Goal: Information Seeking & Learning: Learn about a topic

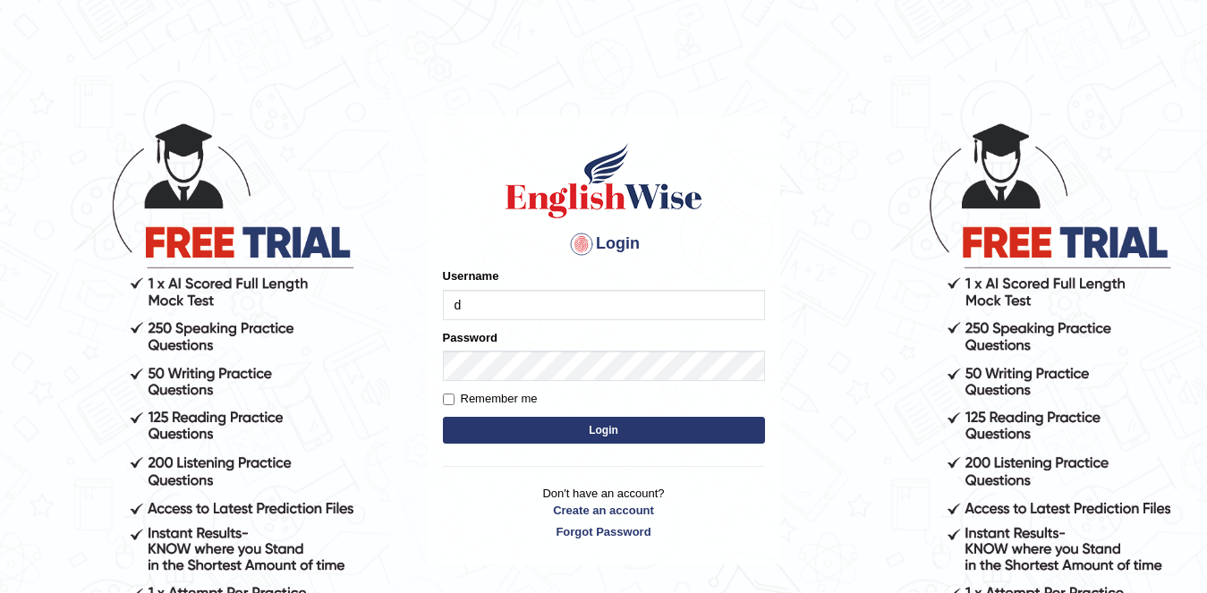
type input "dentalworld15"
click at [506, 418] on button "Login" at bounding box center [604, 430] width 322 height 27
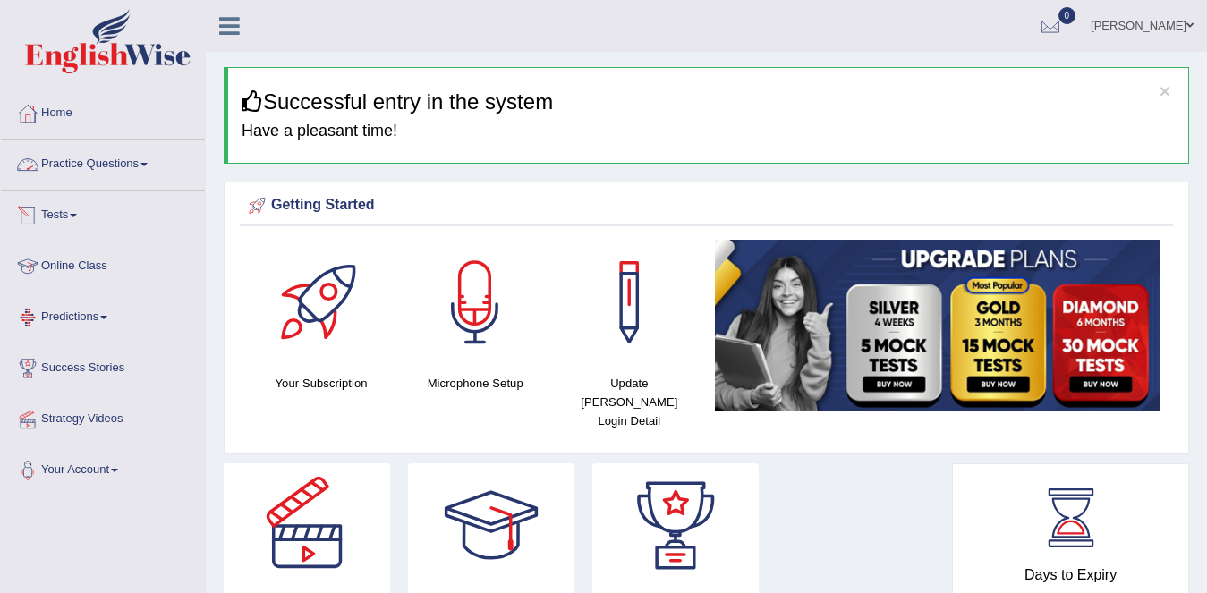
click at [110, 165] on link "Practice Questions" at bounding box center [103, 162] width 204 height 45
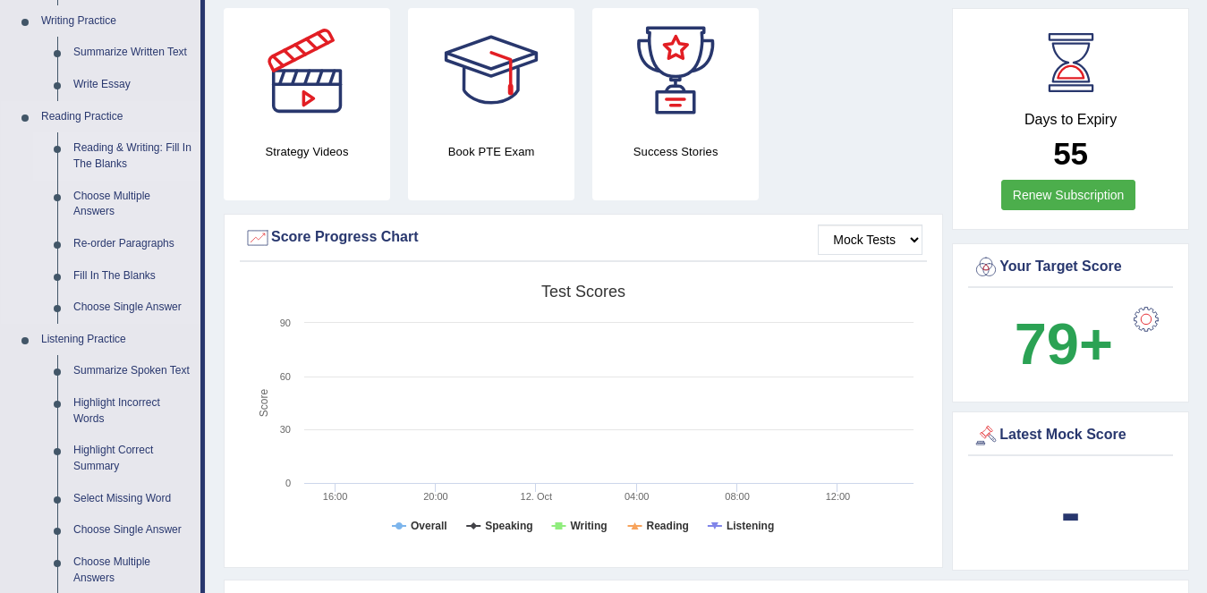
scroll to position [504, 0]
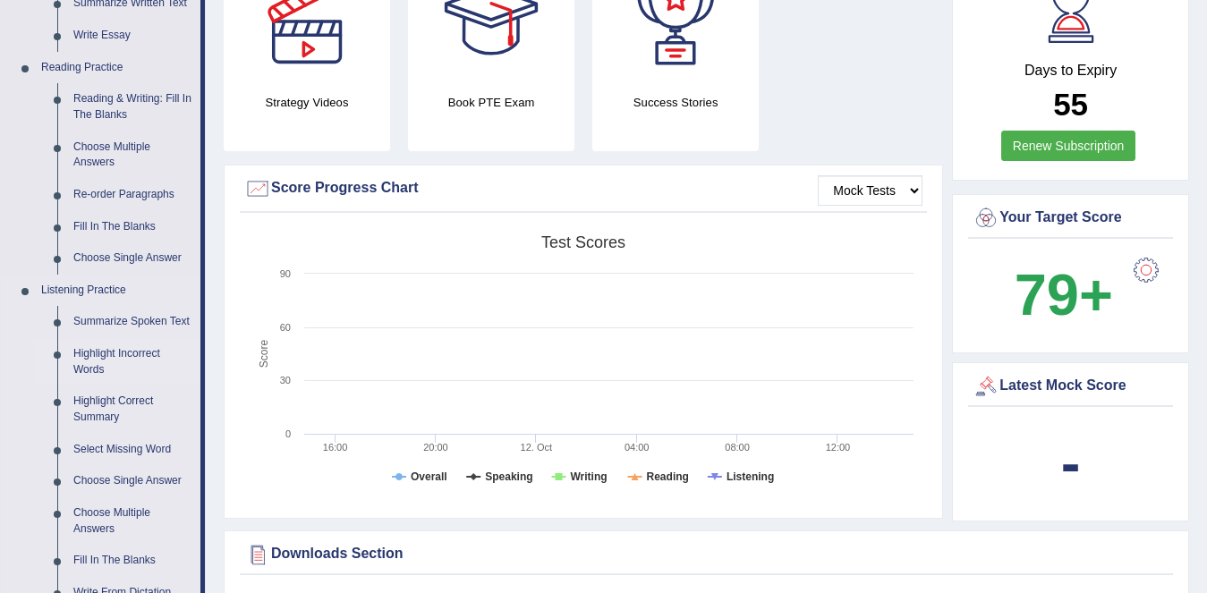
click at [128, 347] on link "Highlight Incorrect Words" at bounding box center [132, 361] width 135 height 47
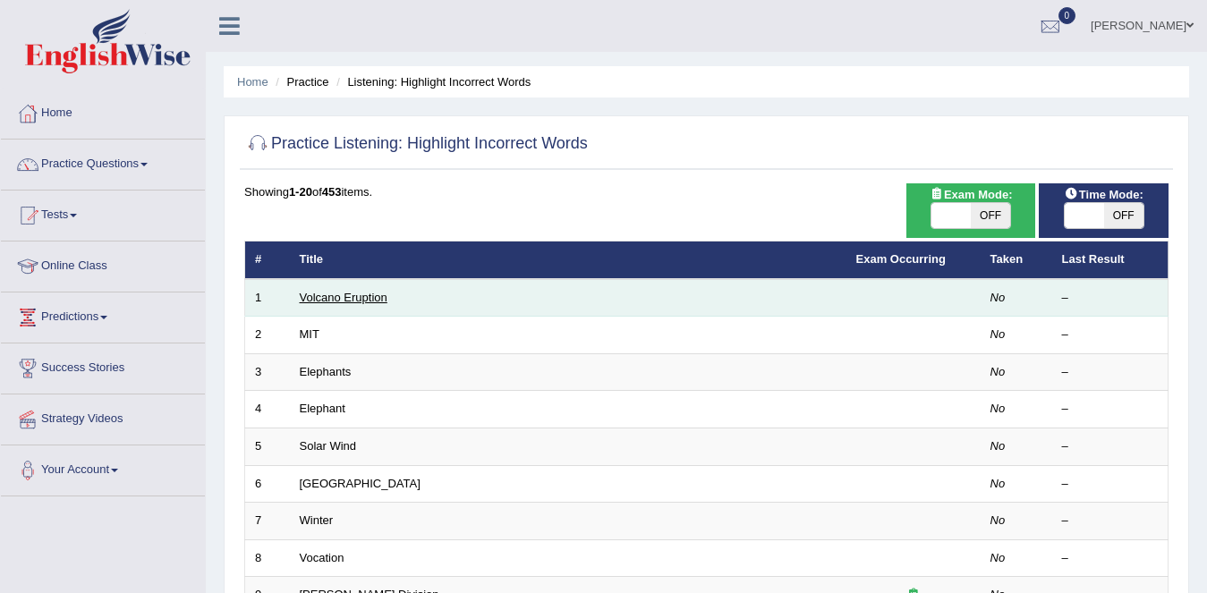
click at [352, 293] on link "Volcano Eruption" at bounding box center [344, 297] width 88 height 13
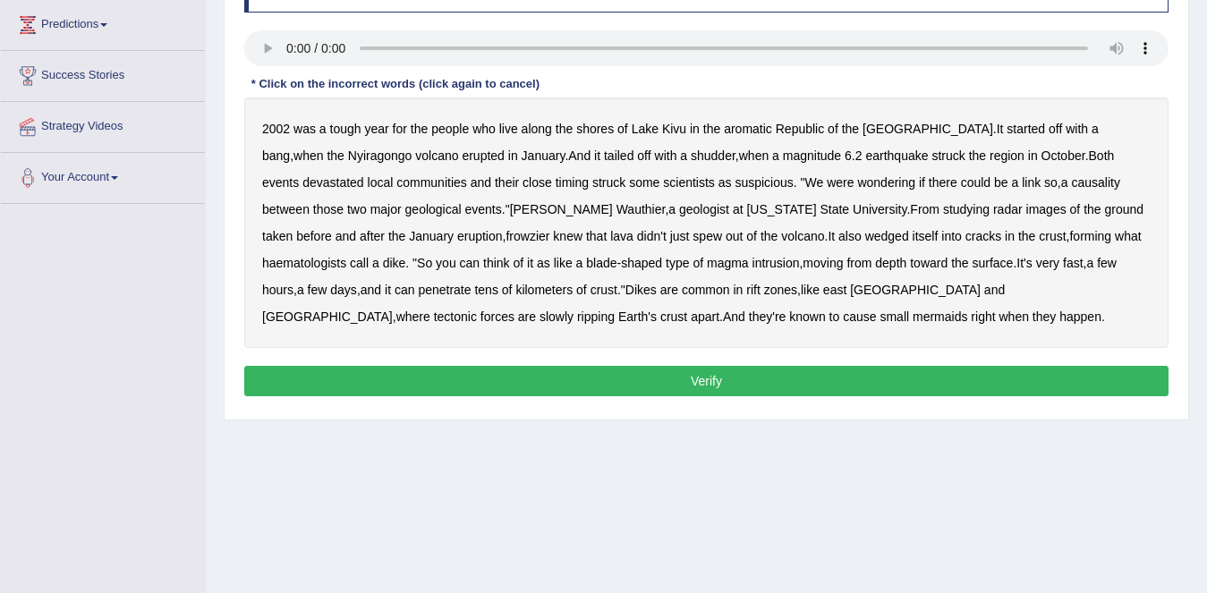
scroll to position [296, 0]
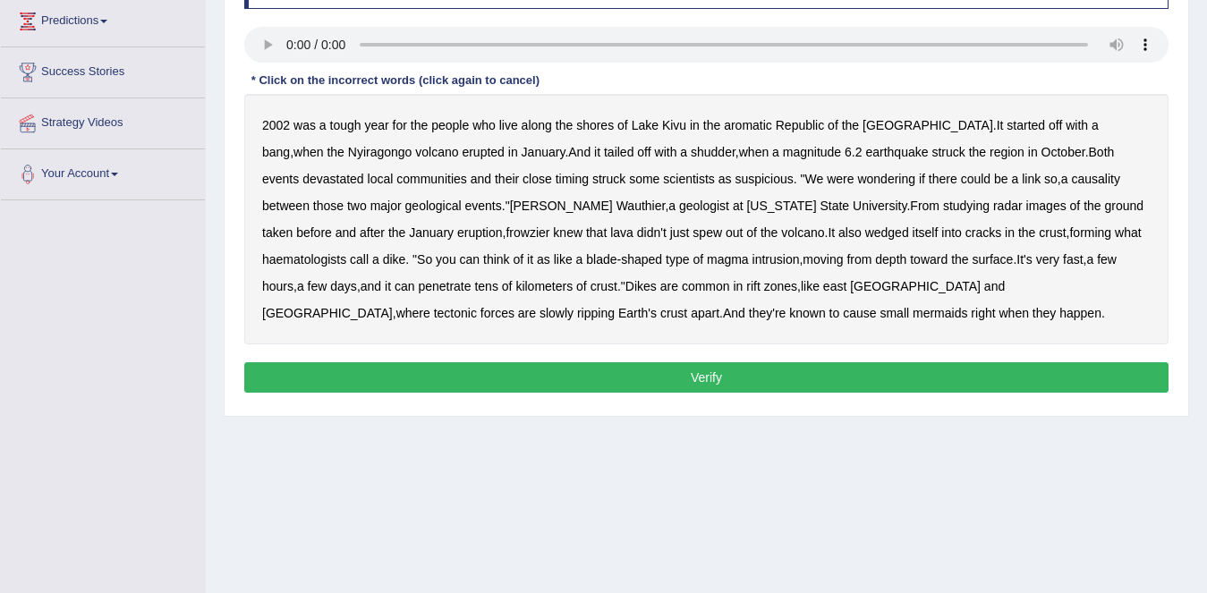
click at [750, 124] on b "aromatic" at bounding box center [748, 125] width 48 height 14
click at [505, 229] on b "frowzier" at bounding box center [527, 232] width 44 height 14
click at [346, 252] on b "haematologists" at bounding box center [304, 259] width 84 height 14
click at [912, 318] on b "mermaids" at bounding box center [939, 313] width 55 height 14
click at [695, 374] on button "Verify" at bounding box center [706, 377] width 924 height 30
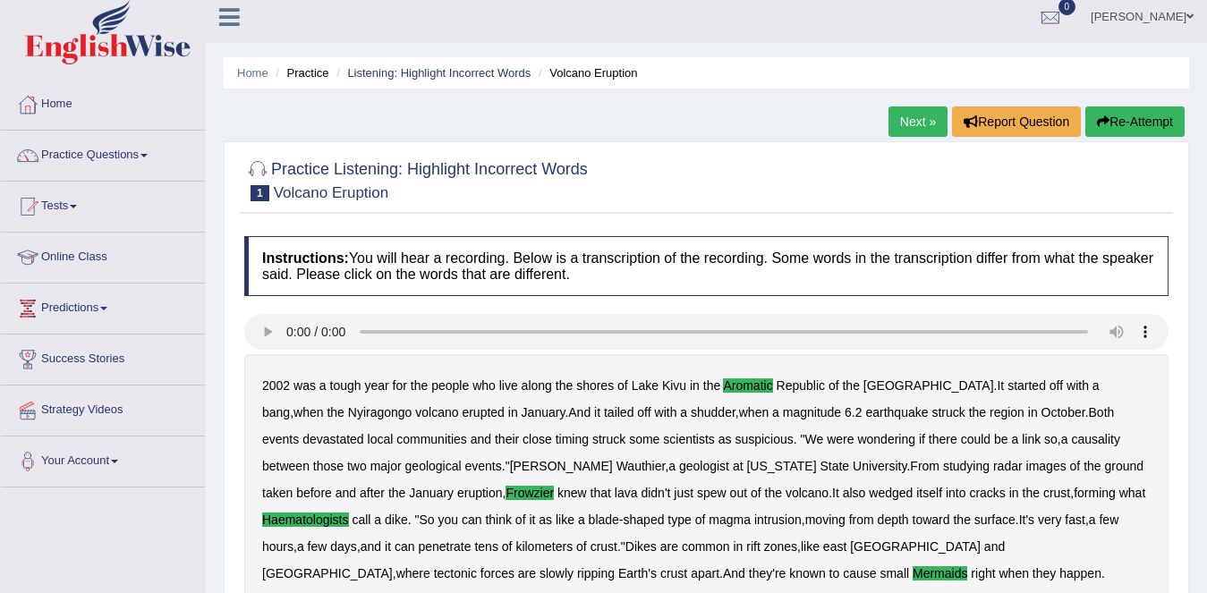
scroll to position [0, 0]
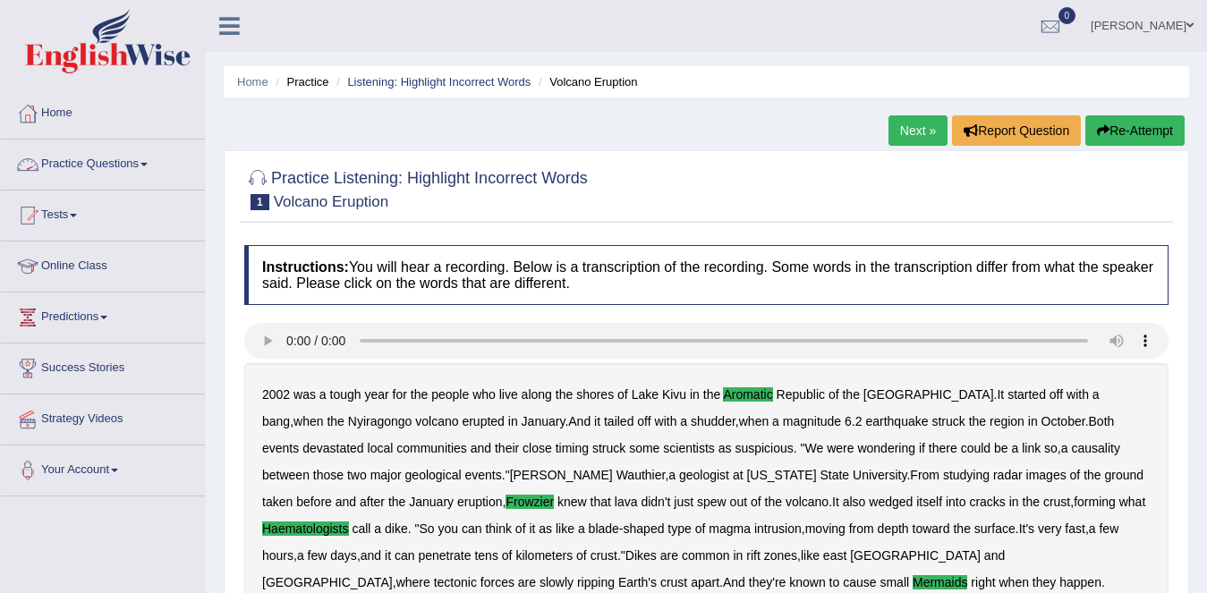
click at [68, 178] on link "Practice Questions" at bounding box center [103, 162] width 204 height 45
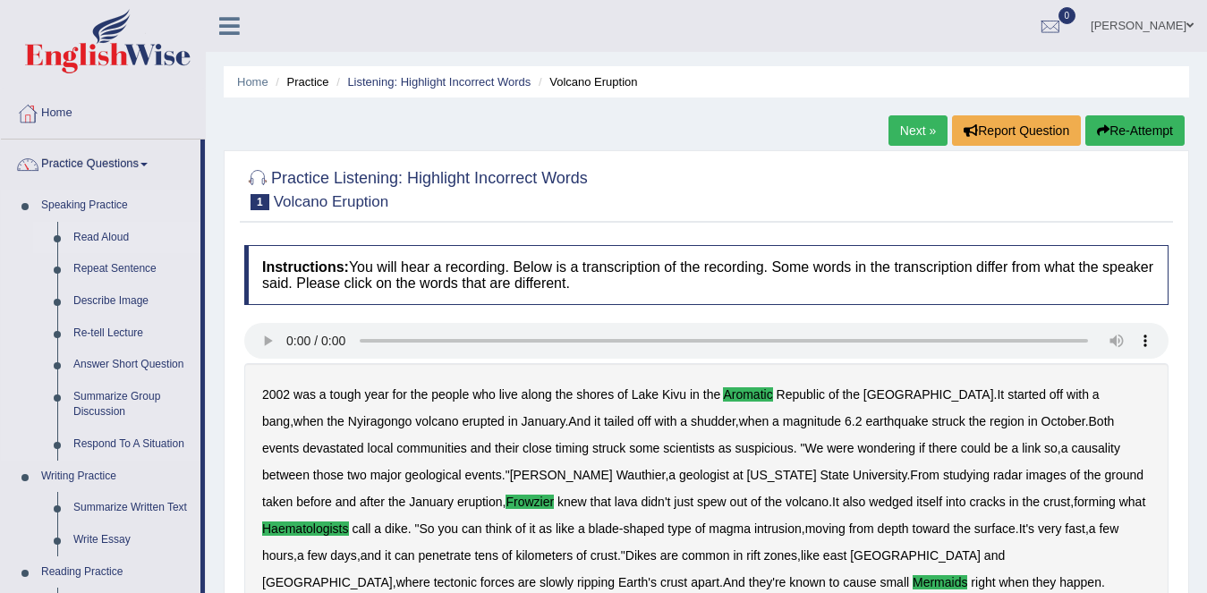
click at [107, 239] on link "Read Aloud" at bounding box center [132, 238] width 135 height 32
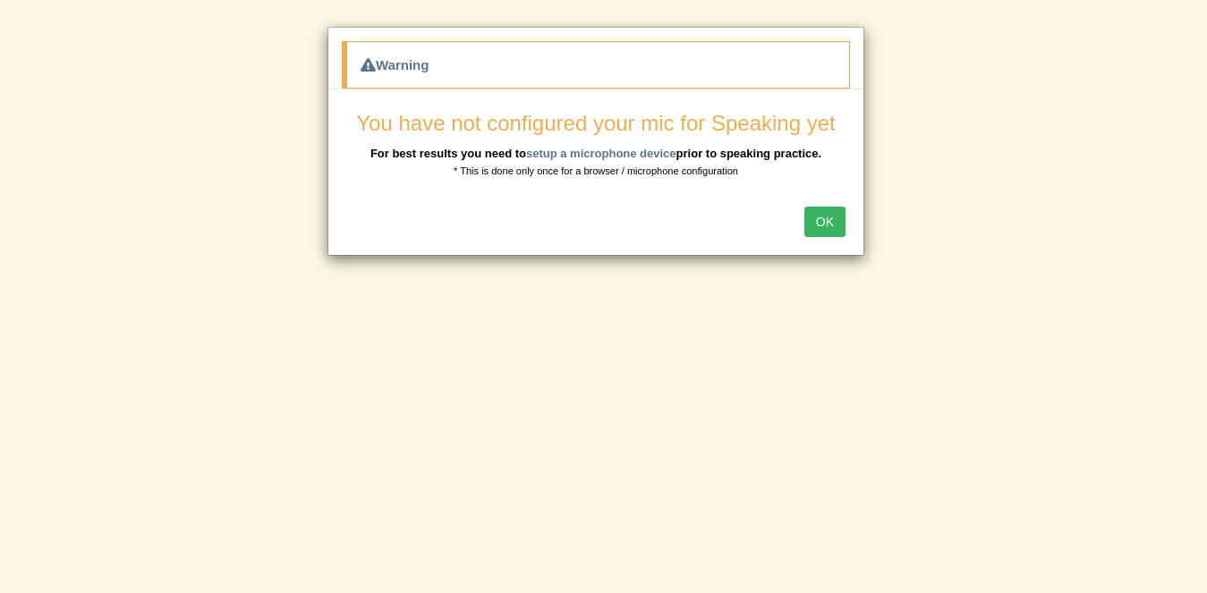
click at [799, 506] on div "Warning You have not configured your mic for Speaking yet For best results you …" at bounding box center [603, 296] width 1207 height 593
click at [826, 227] on button "OK" at bounding box center [831, 222] width 41 height 30
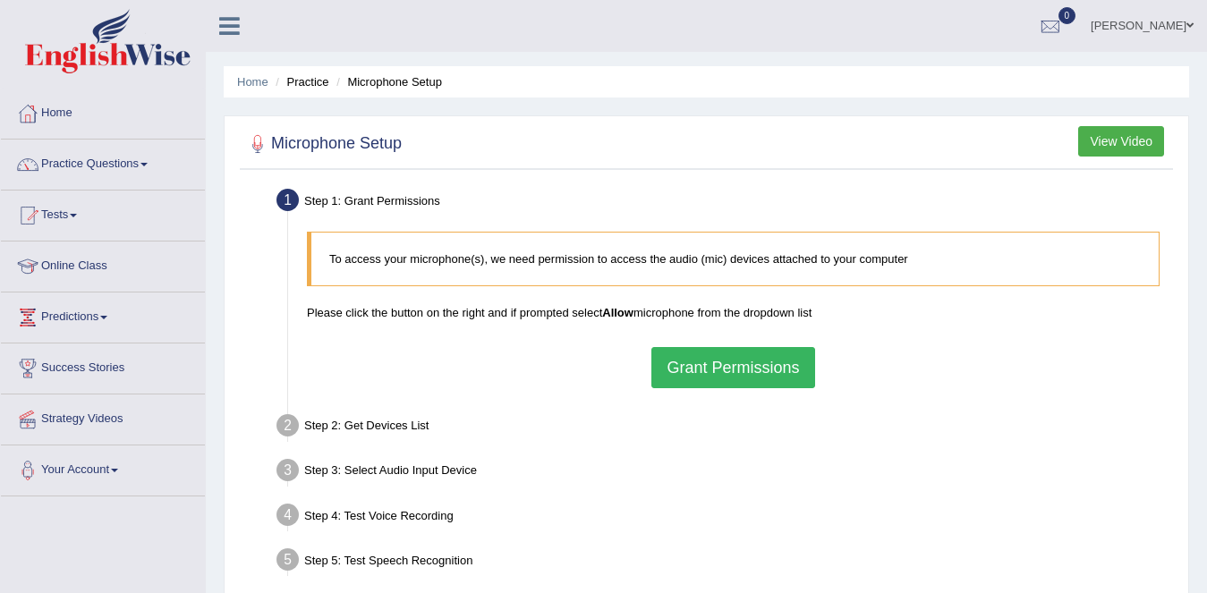
click at [706, 371] on button "Grant Permissions" at bounding box center [732, 367] width 163 height 41
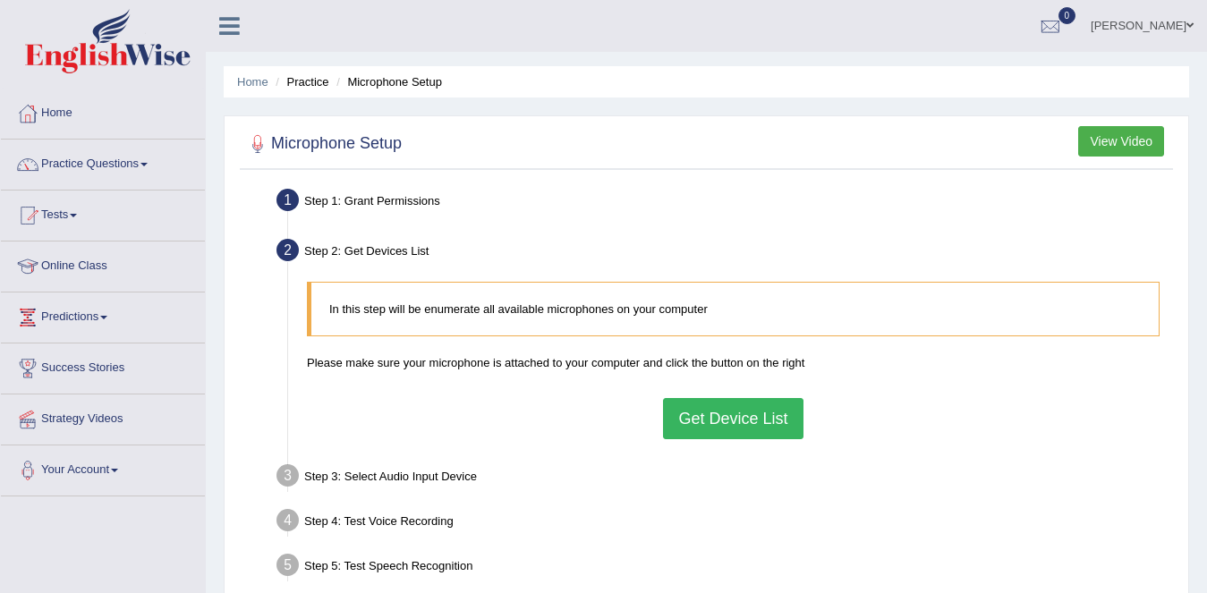
click at [684, 426] on button "Get Device List" at bounding box center [733, 418] width 140 height 41
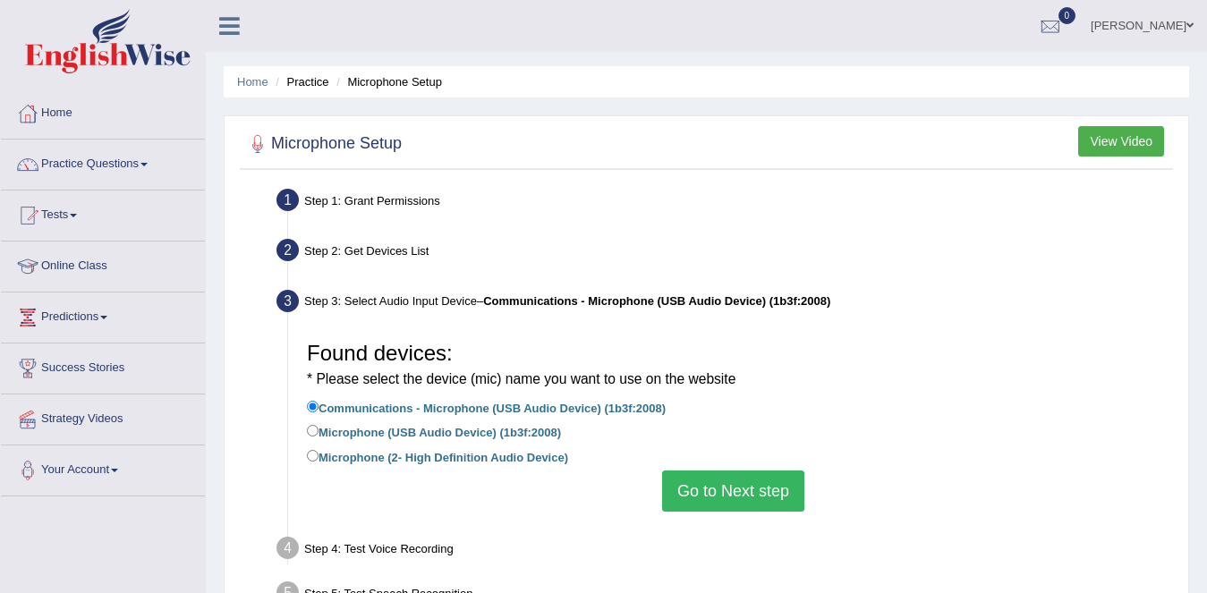
click at [681, 504] on button "Go to Next step" at bounding box center [733, 491] width 142 height 41
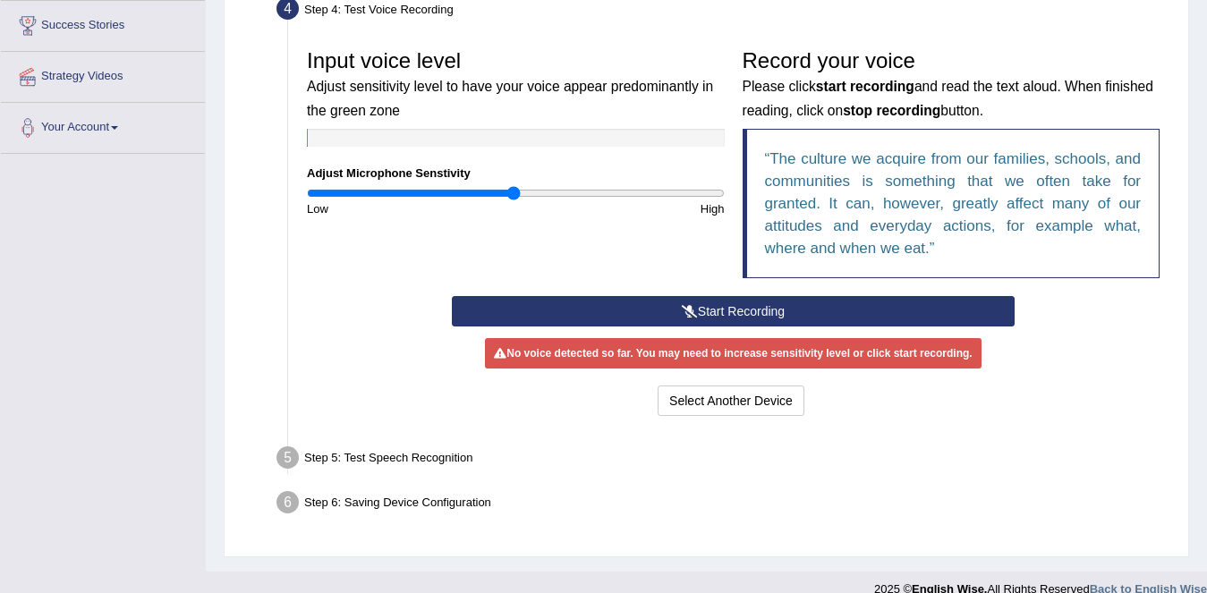
scroll to position [366, 0]
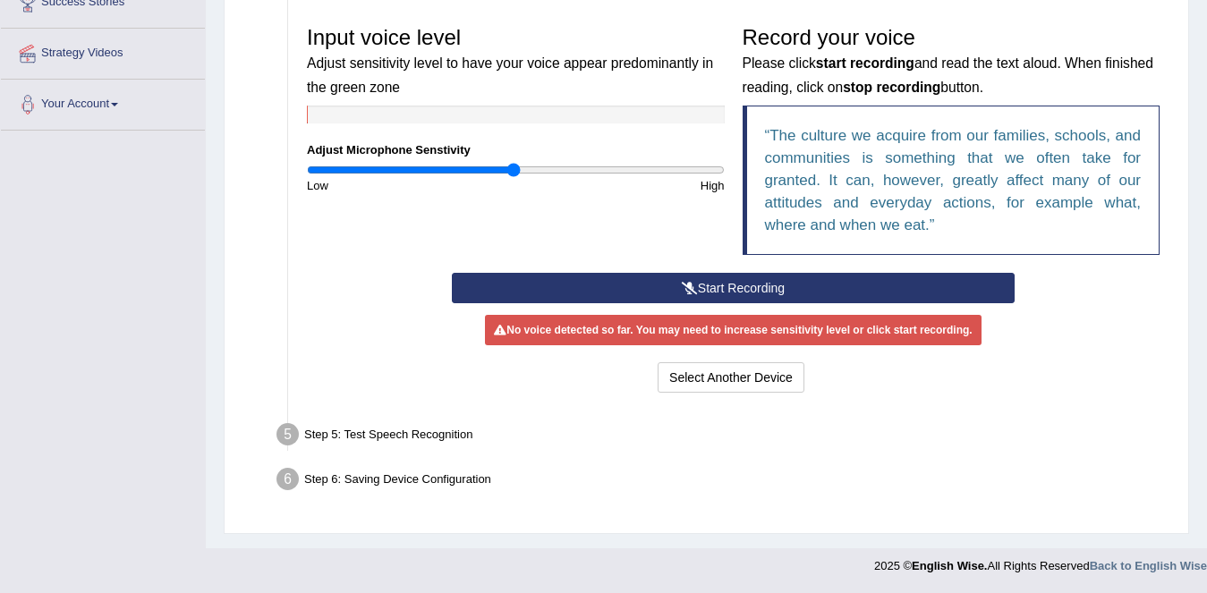
click at [734, 294] on button "Start Recording" at bounding box center [733, 288] width 563 height 30
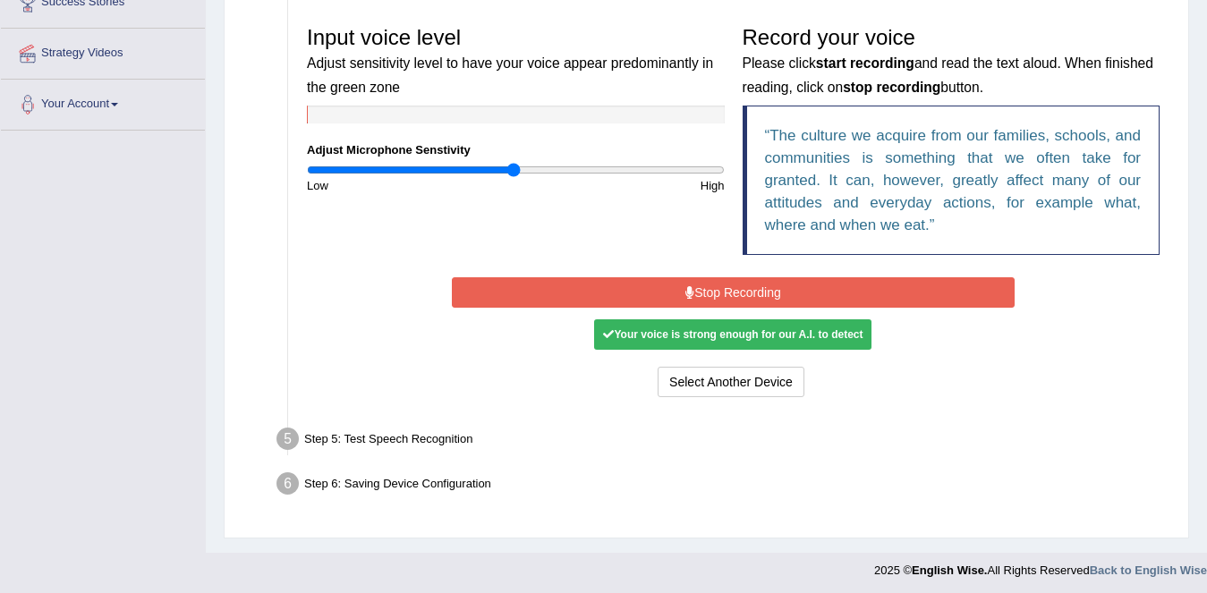
click at [734, 294] on button "Stop Recording" at bounding box center [733, 292] width 563 height 30
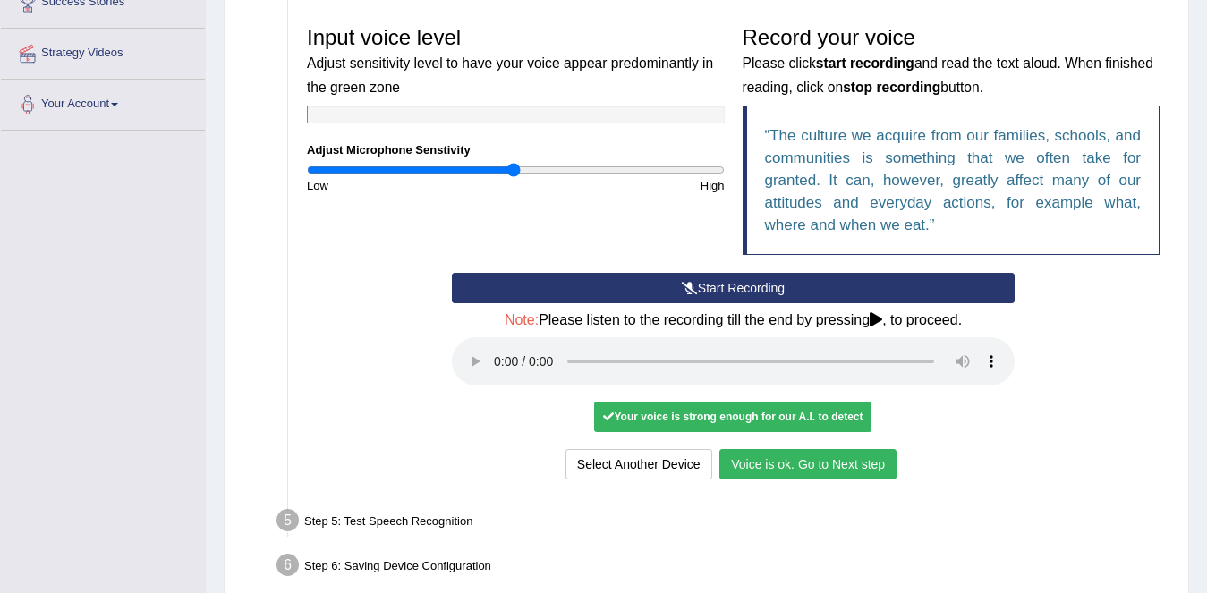
click at [770, 458] on button "Voice is ok. Go to Next step" at bounding box center [807, 464] width 177 height 30
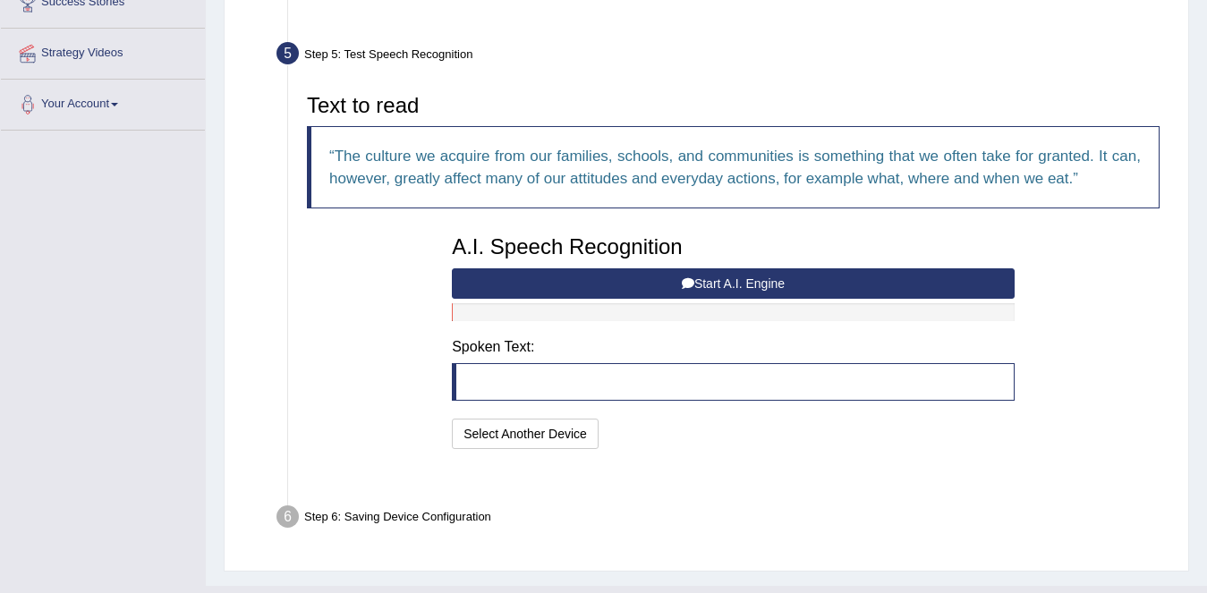
scroll to position [360, 0]
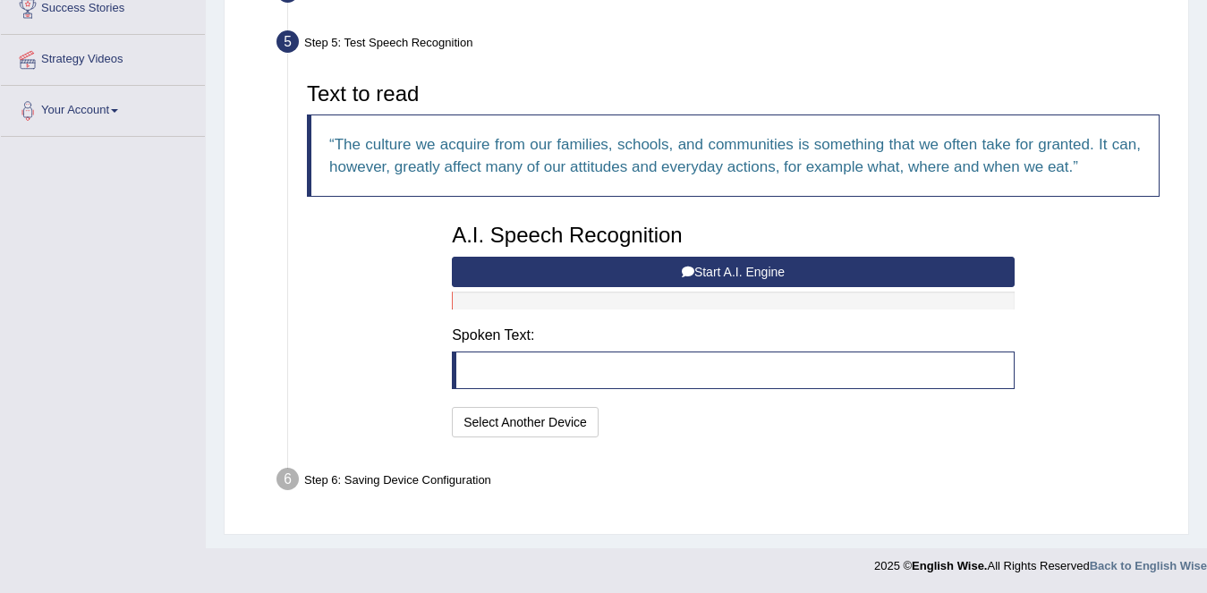
click at [767, 277] on button "Start A.I. Engine" at bounding box center [733, 272] width 563 height 30
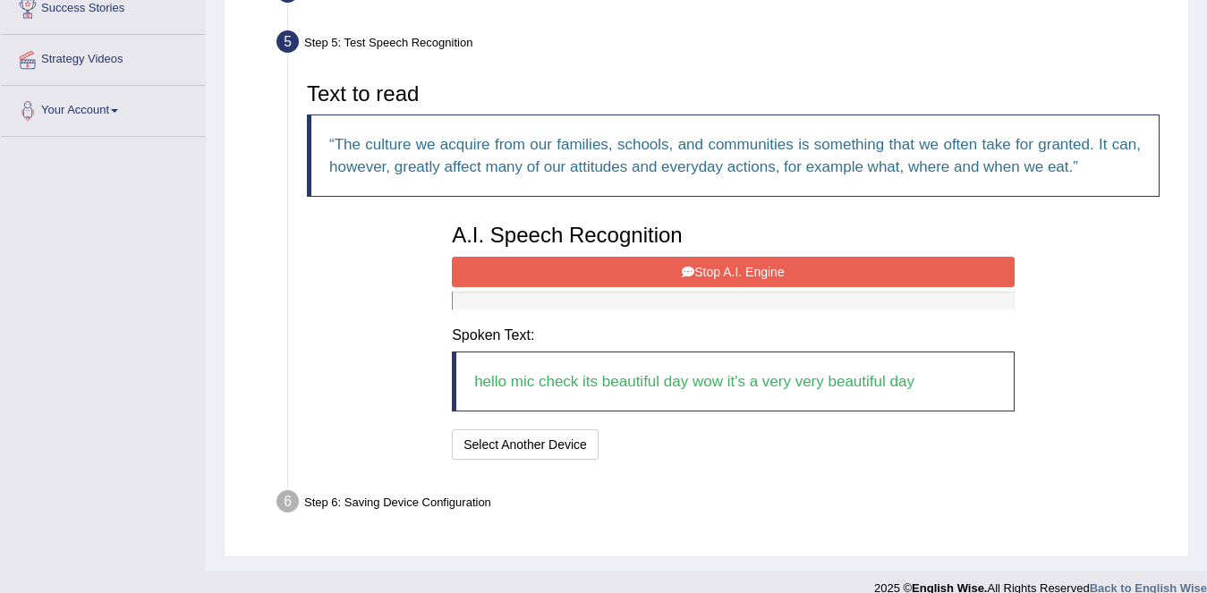
click at [699, 262] on button "Stop A.I. Engine" at bounding box center [733, 272] width 563 height 30
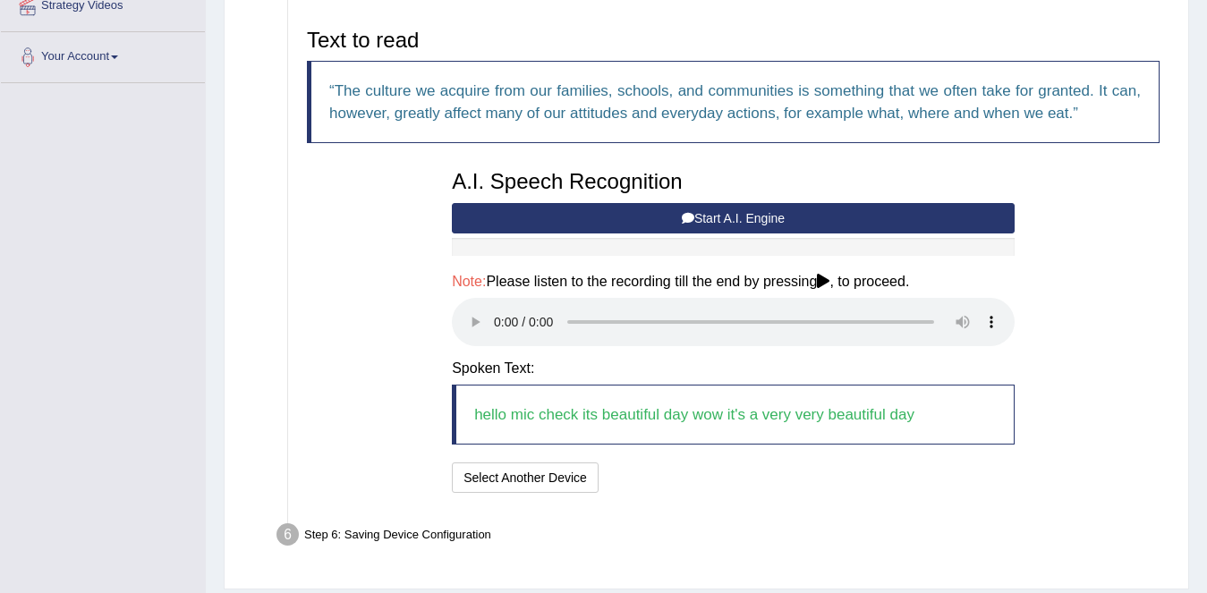
scroll to position [469, 0]
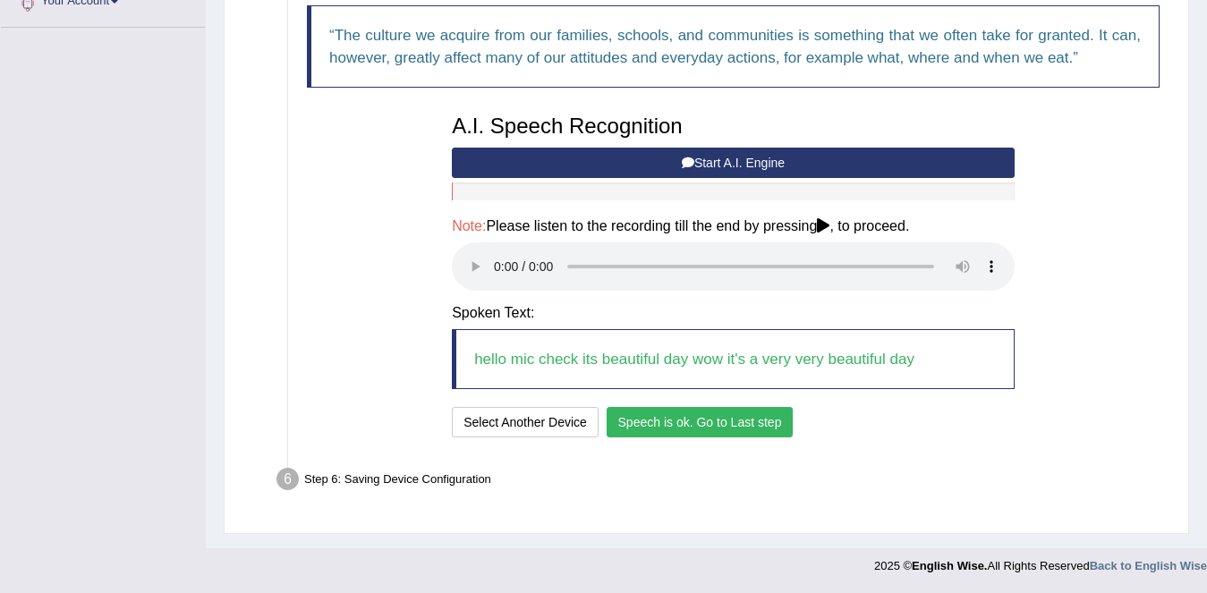
click at [682, 415] on button "Speech is ok. Go to Last step" at bounding box center [699, 422] width 187 height 30
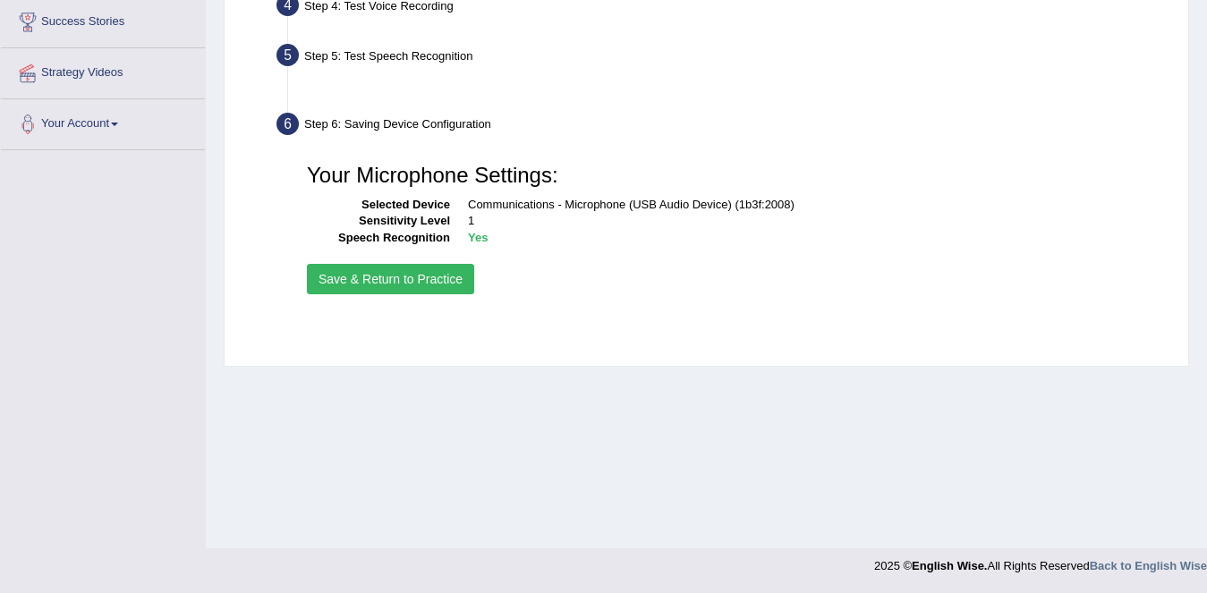
scroll to position [346, 0]
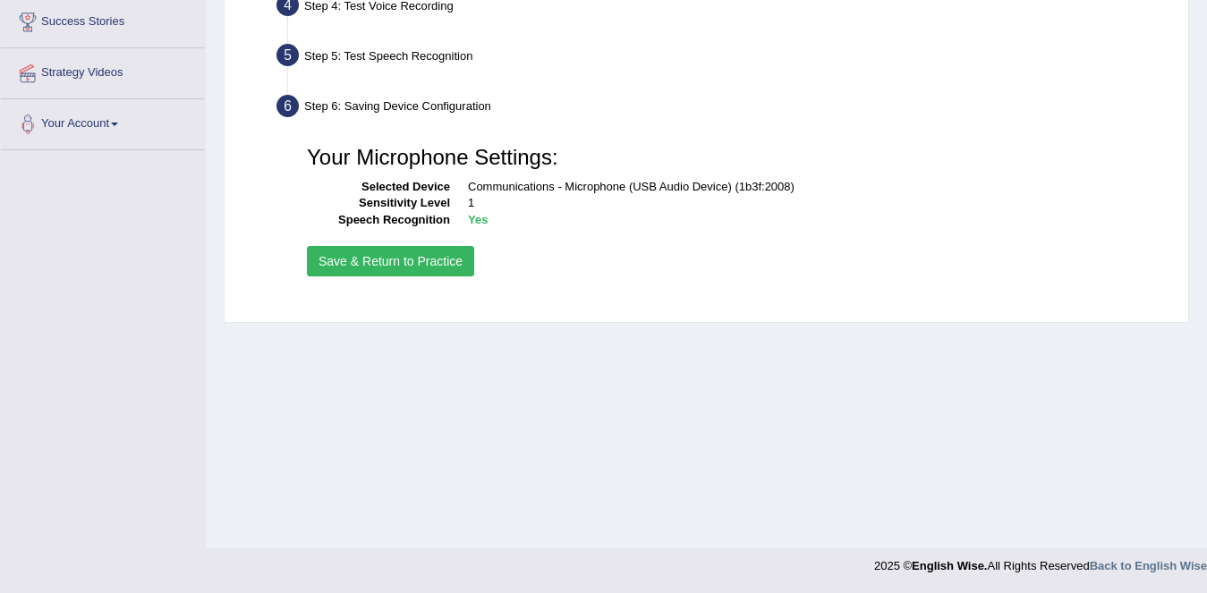
click at [381, 267] on button "Save & Return to Practice" at bounding box center [390, 261] width 167 height 30
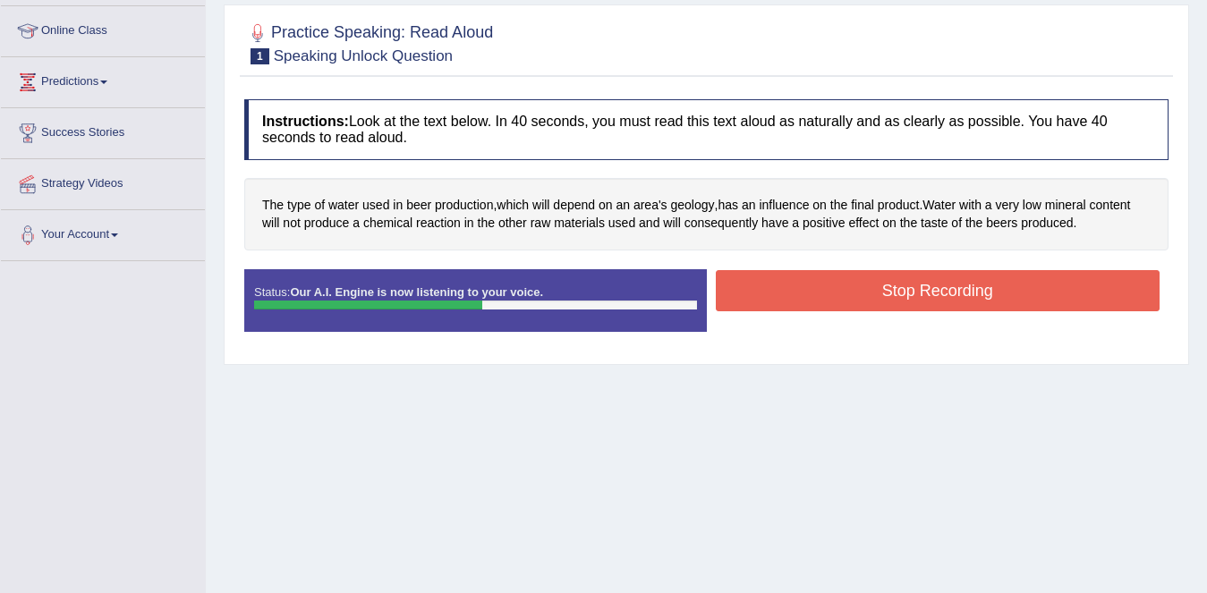
click at [894, 303] on button "Stop Recording" at bounding box center [938, 290] width 445 height 41
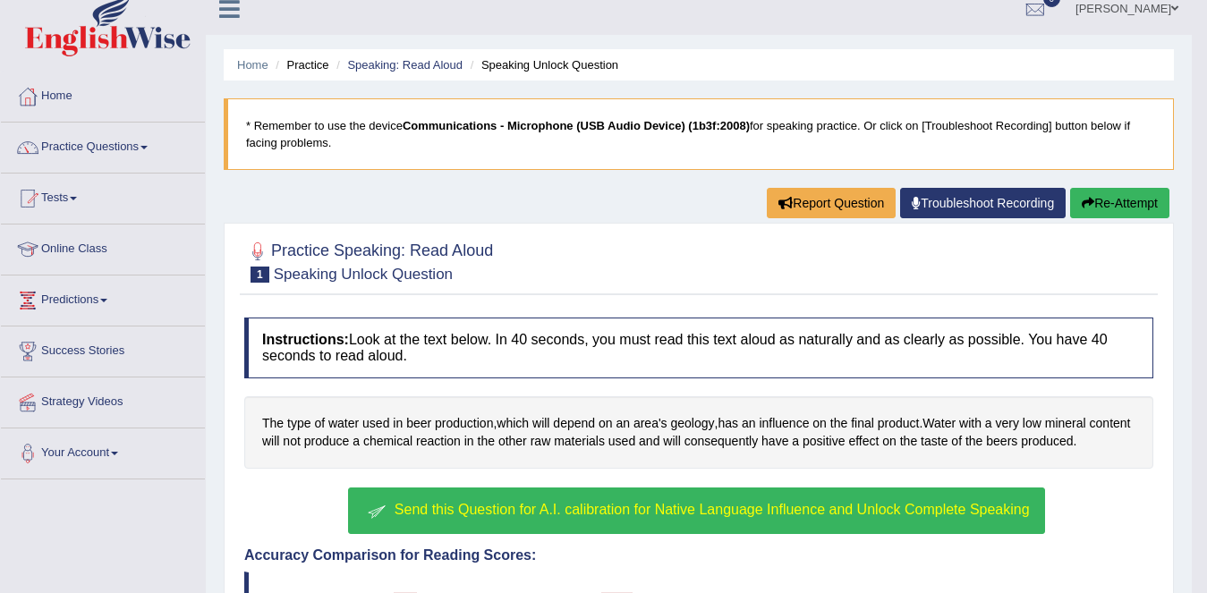
scroll to position [14, 0]
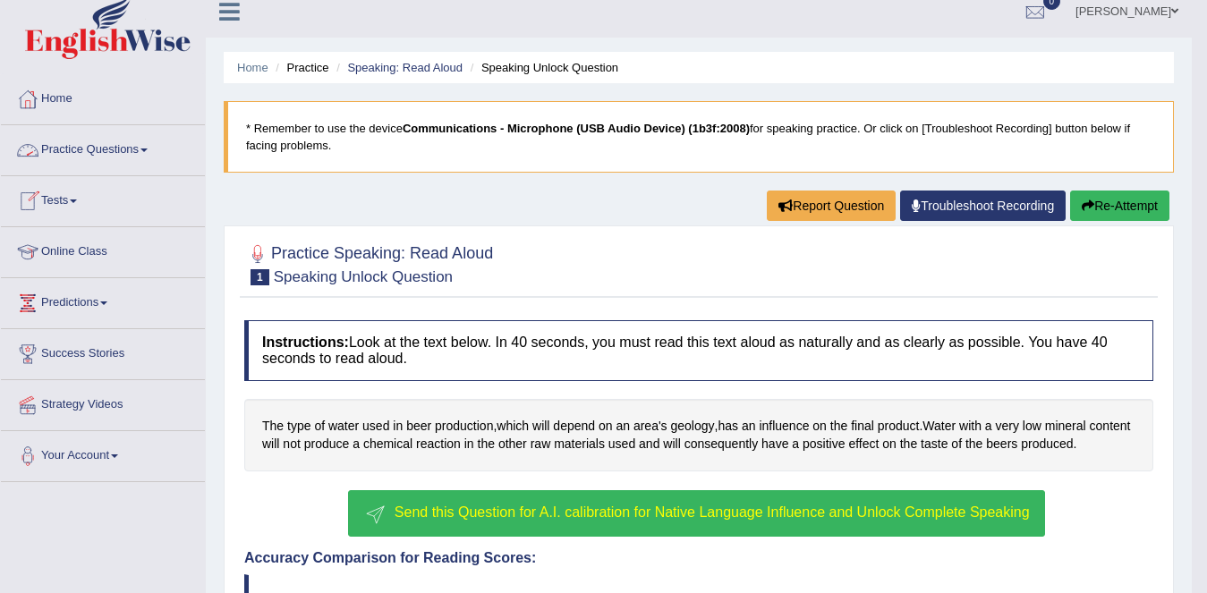
click at [119, 153] on link "Practice Questions" at bounding box center [103, 147] width 204 height 45
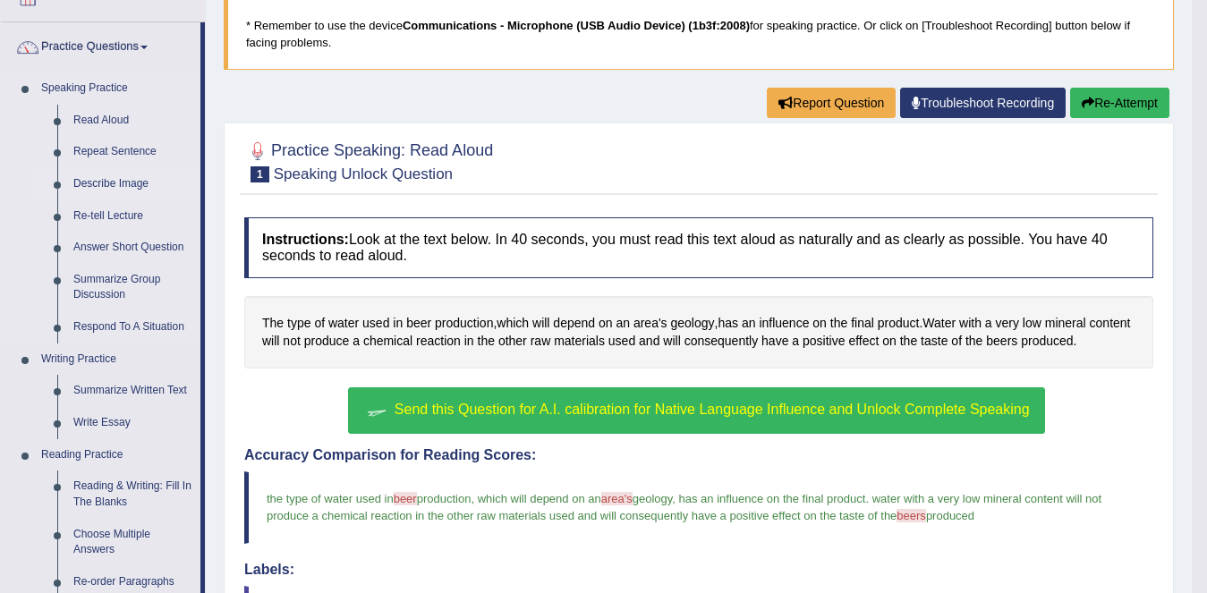
scroll to position [218, 0]
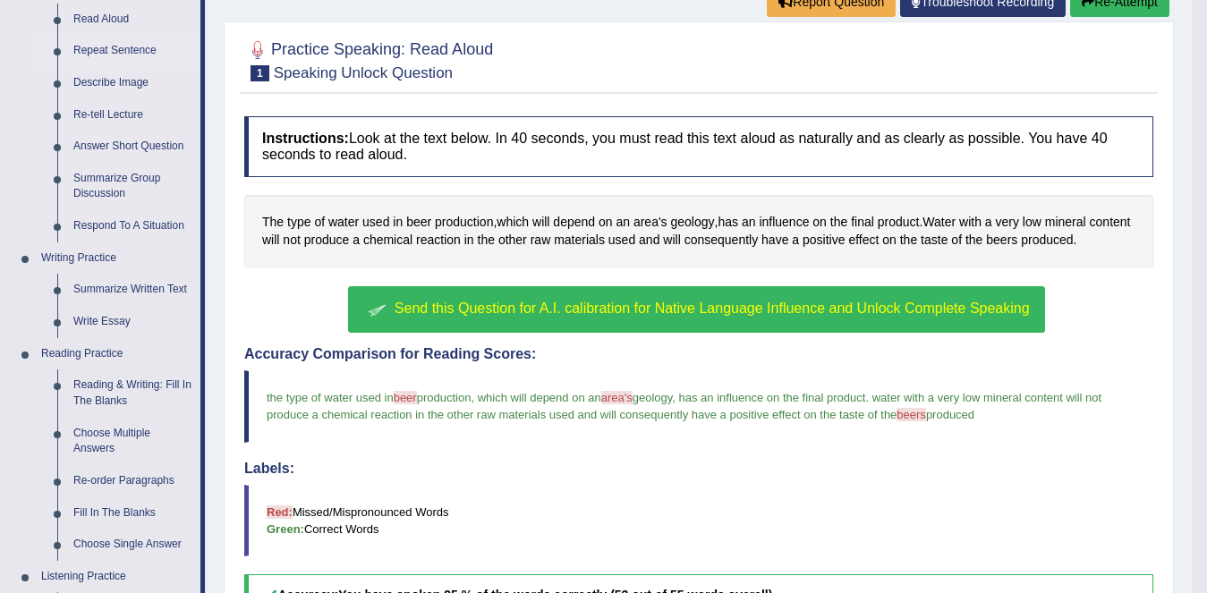
click at [110, 50] on link "Repeat Sentence" at bounding box center [132, 51] width 135 height 32
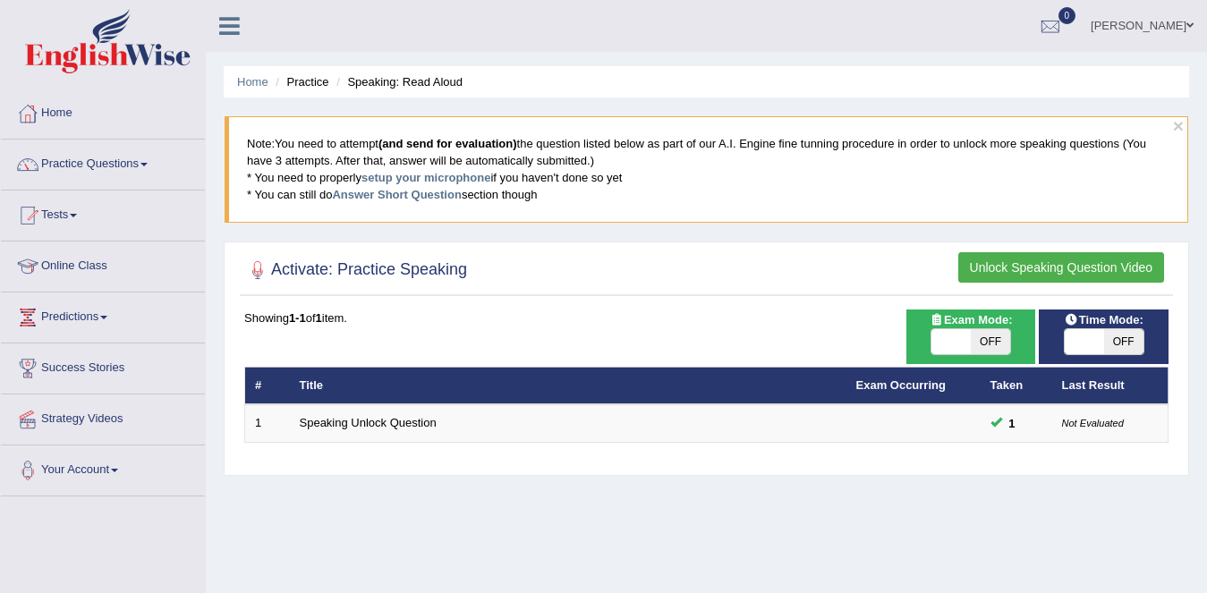
click at [375, 428] on link "Speaking Unlock Question" at bounding box center [368, 422] width 137 height 13
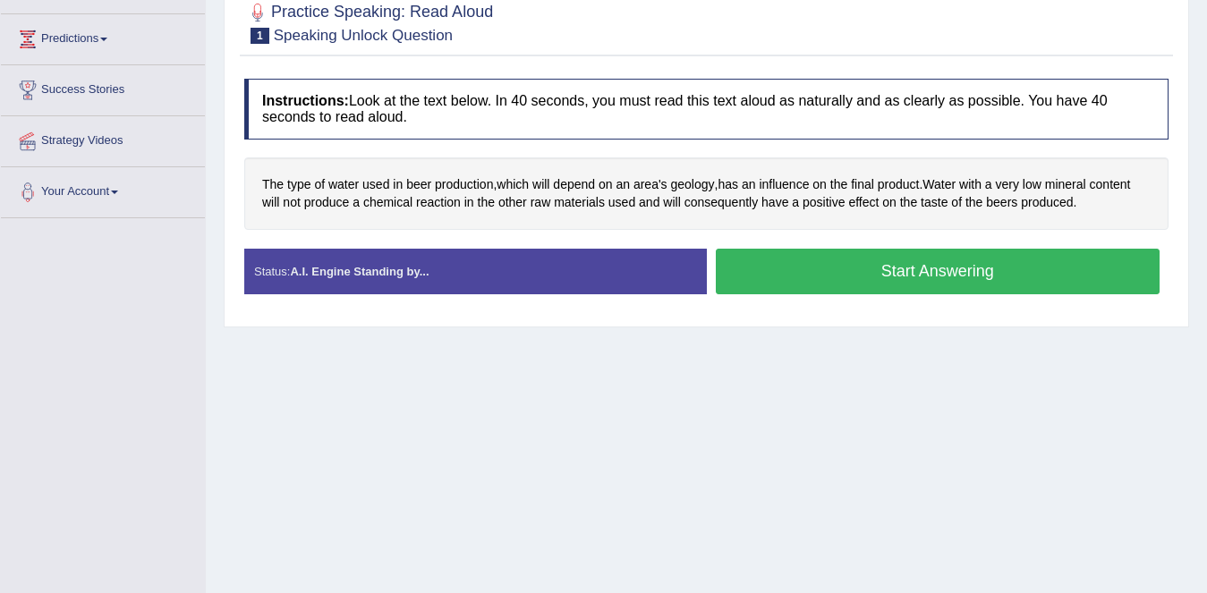
click at [830, 275] on button "Start Answering" at bounding box center [938, 272] width 445 height 46
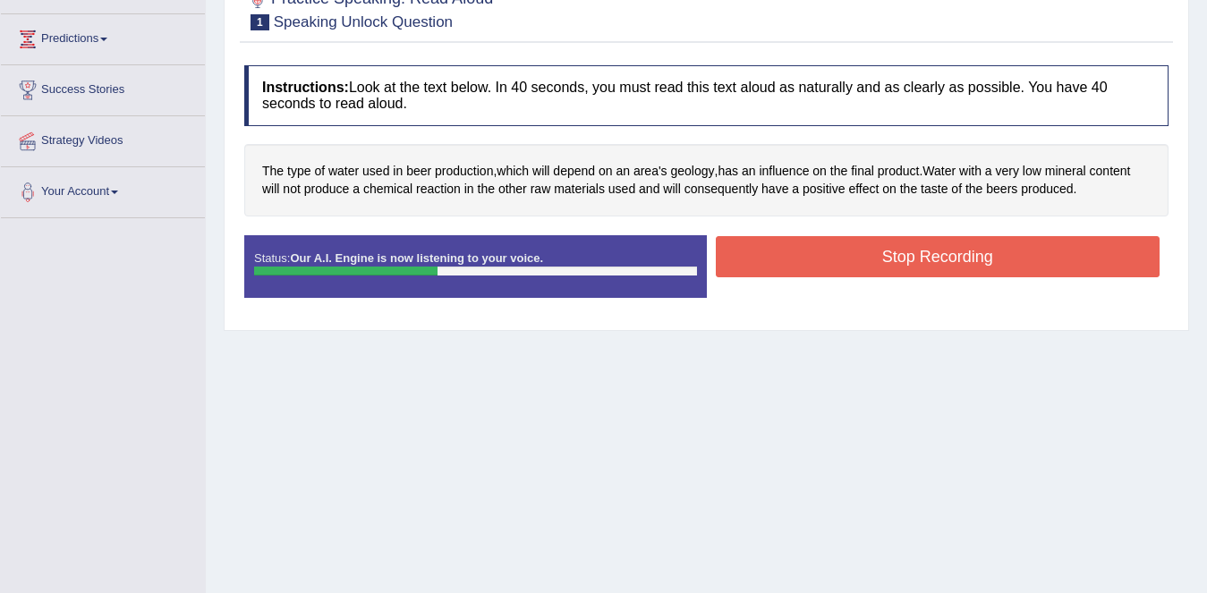
click at [861, 254] on button "Stop Recording" at bounding box center [938, 256] width 445 height 41
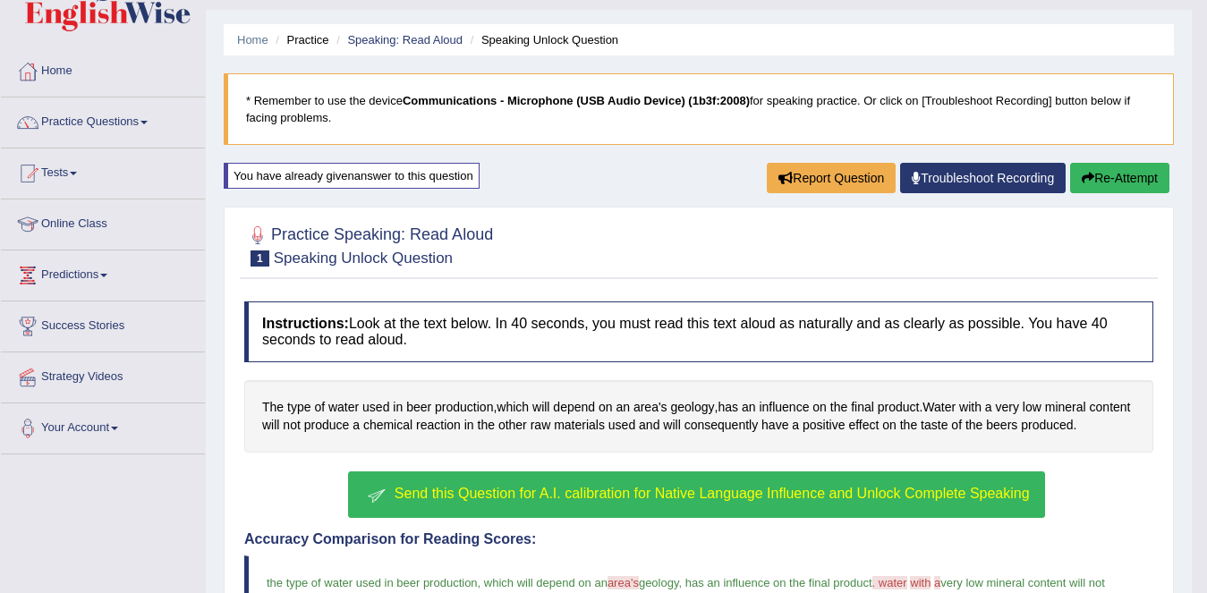
scroll to position [40, 0]
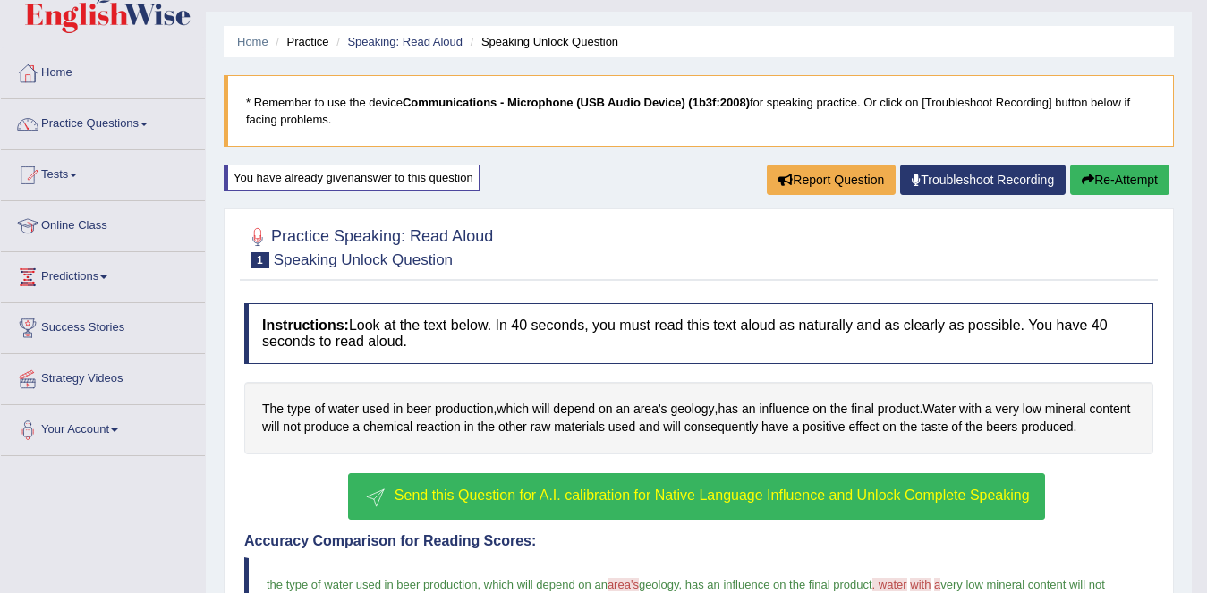
click at [427, 184] on div "You have already given answer to this question" at bounding box center [352, 178] width 256 height 26
click at [111, 119] on link "Practice Questions" at bounding box center [103, 121] width 204 height 45
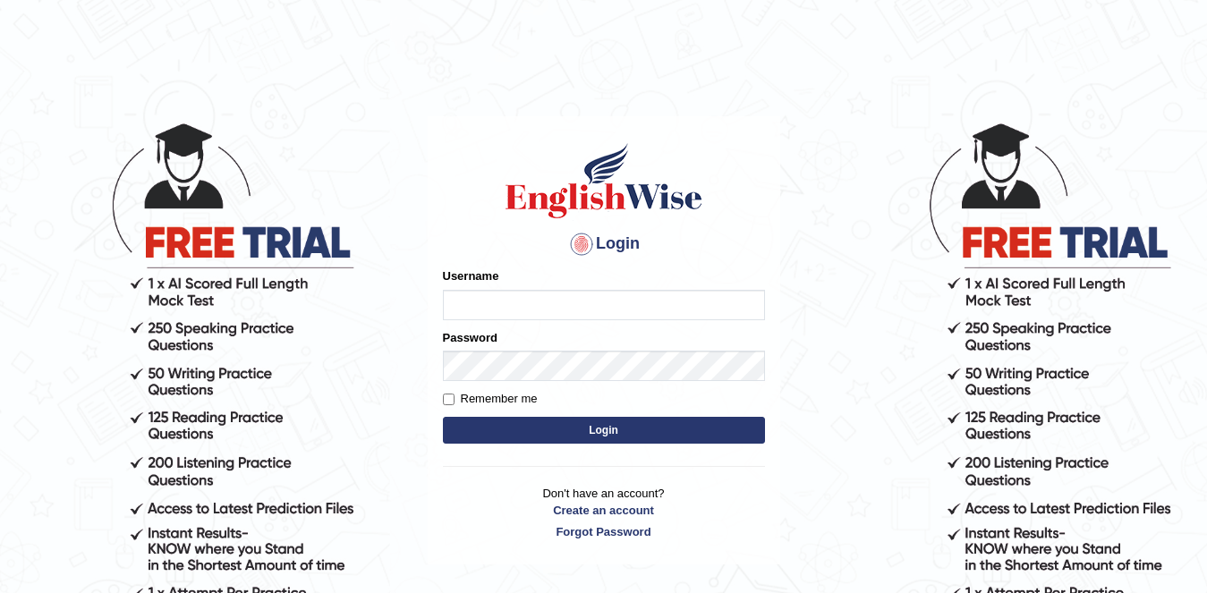
type input "dentalworld15"
click at [447, 404] on input "Remember me" at bounding box center [449, 400] width 12 height 12
checkbox input "true"
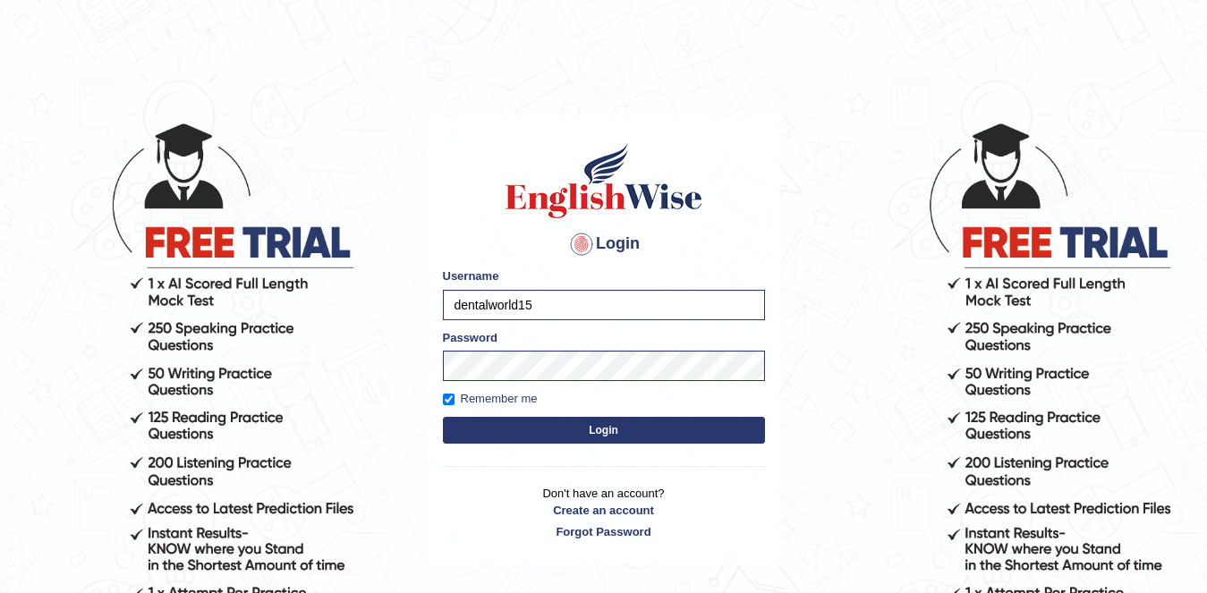
click at [454, 417] on button "Login" at bounding box center [604, 430] width 322 height 27
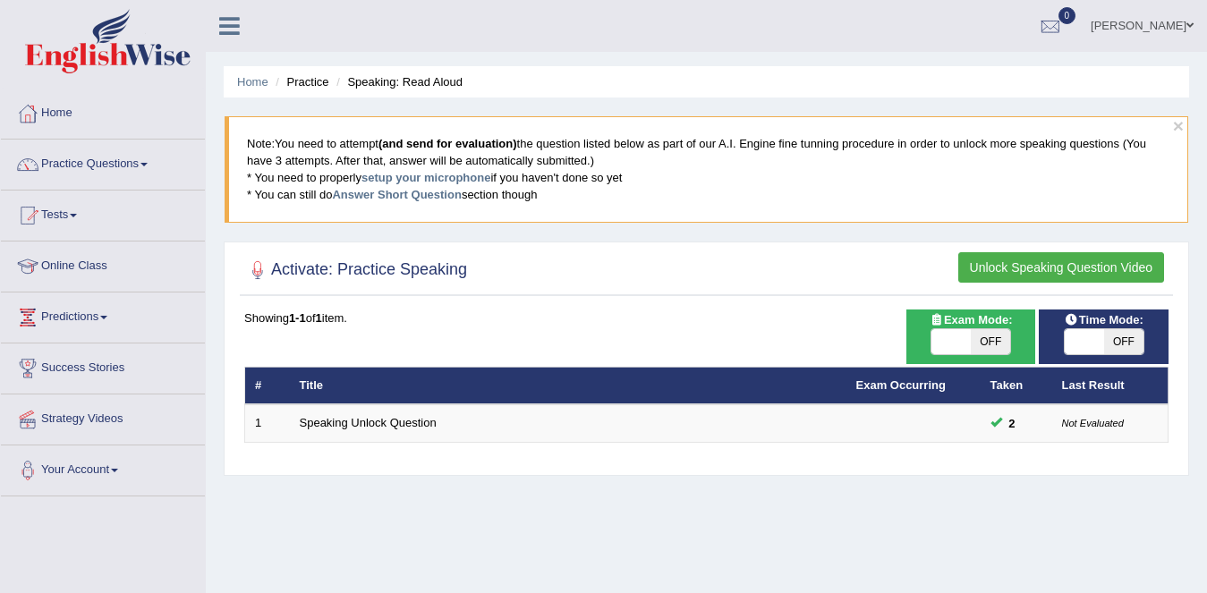
click at [349, 424] on link "Speaking Unlock Question" at bounding box center [368, 422] width 137 height 13
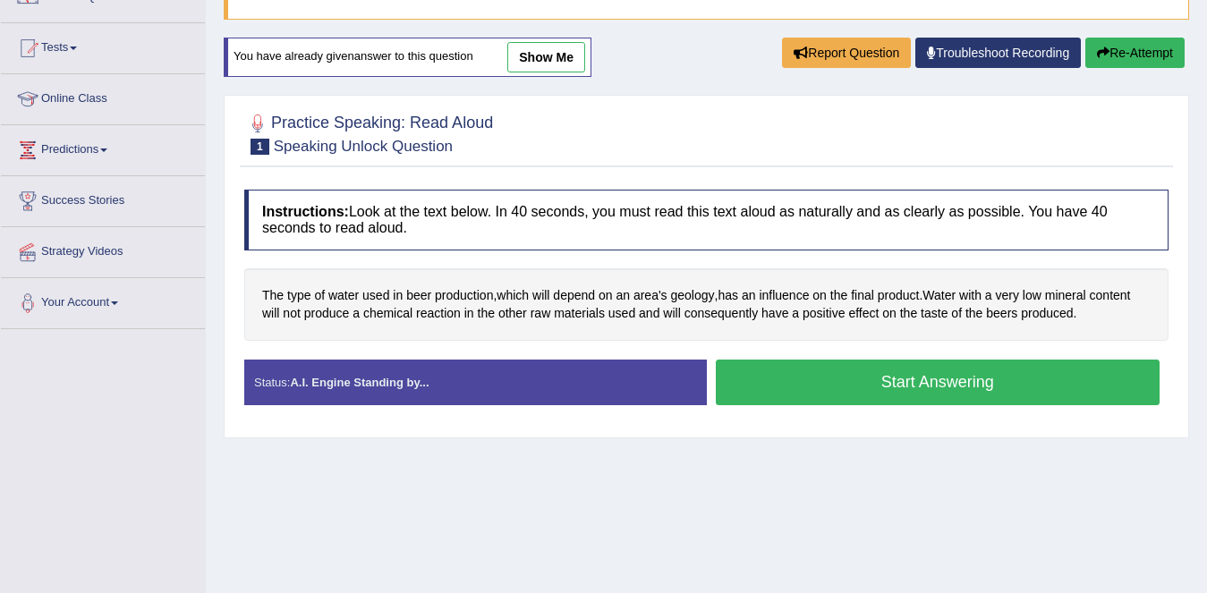
click at [811, 389] on button "Start Answering" at bounding box center [938, 383] width 445 height 46
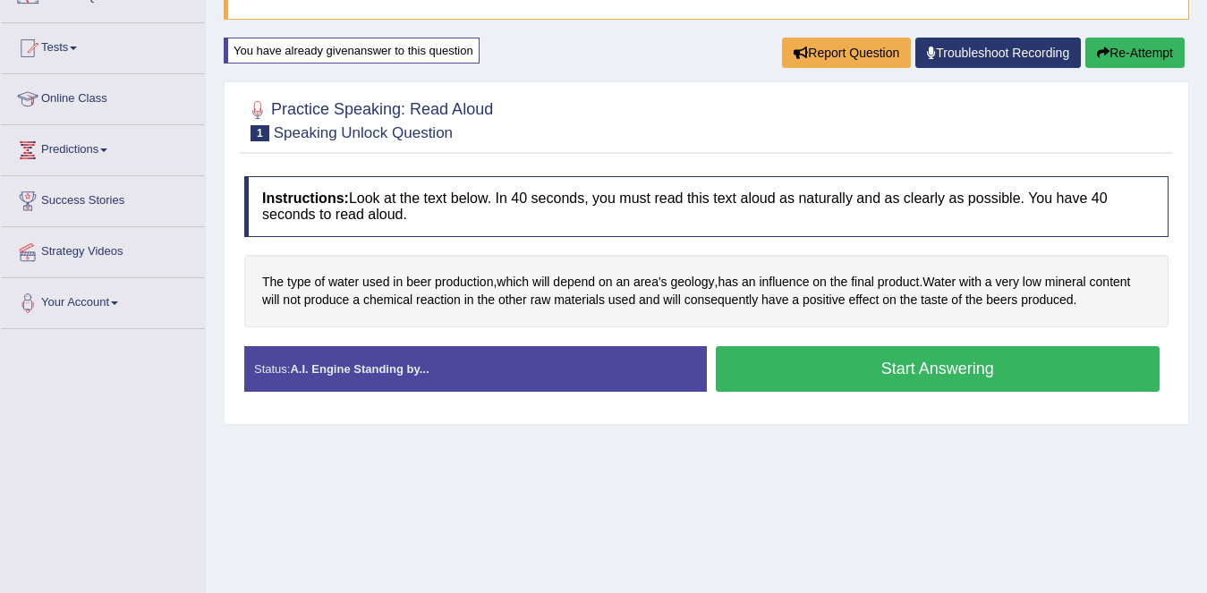
click at [824, 371] on button "Start Answering" at bounding box center [938, 369] width 445 height 46
click at [909, 366] on button "Start Answering" at bounding box center [938, 369] width 445 height 46
click at [414, 133] on small "Speaking Unlock Question" at bounding box center [363, 132] width 179 height 17
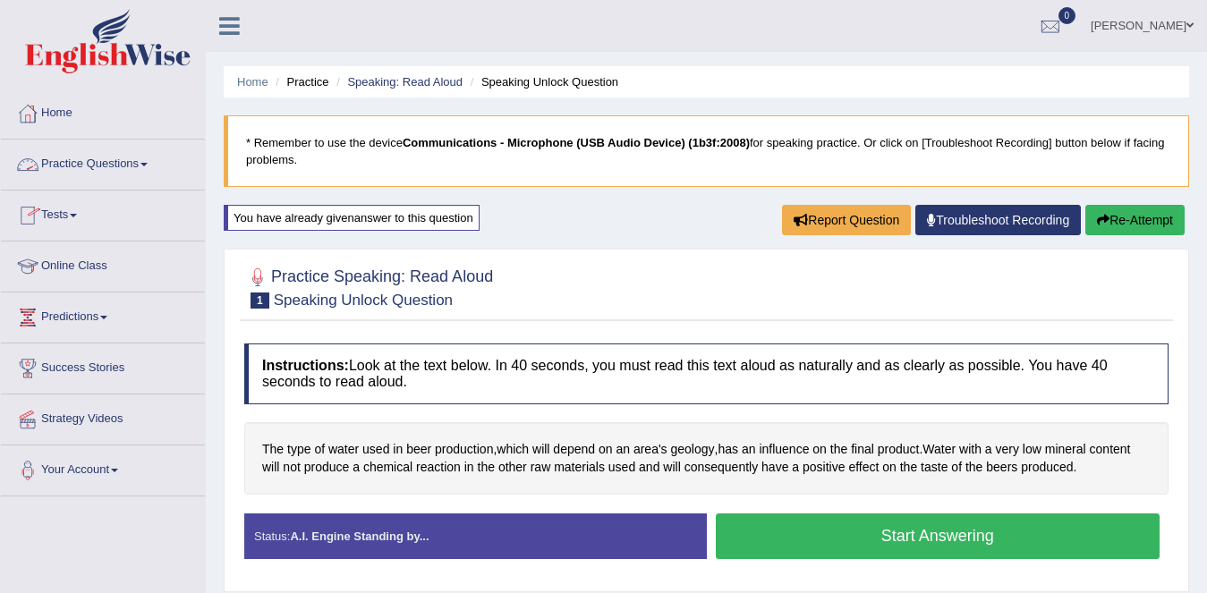
click at [159, 171] on link "Practice Questions" at bounding box center [103, 162] width 204 height 45
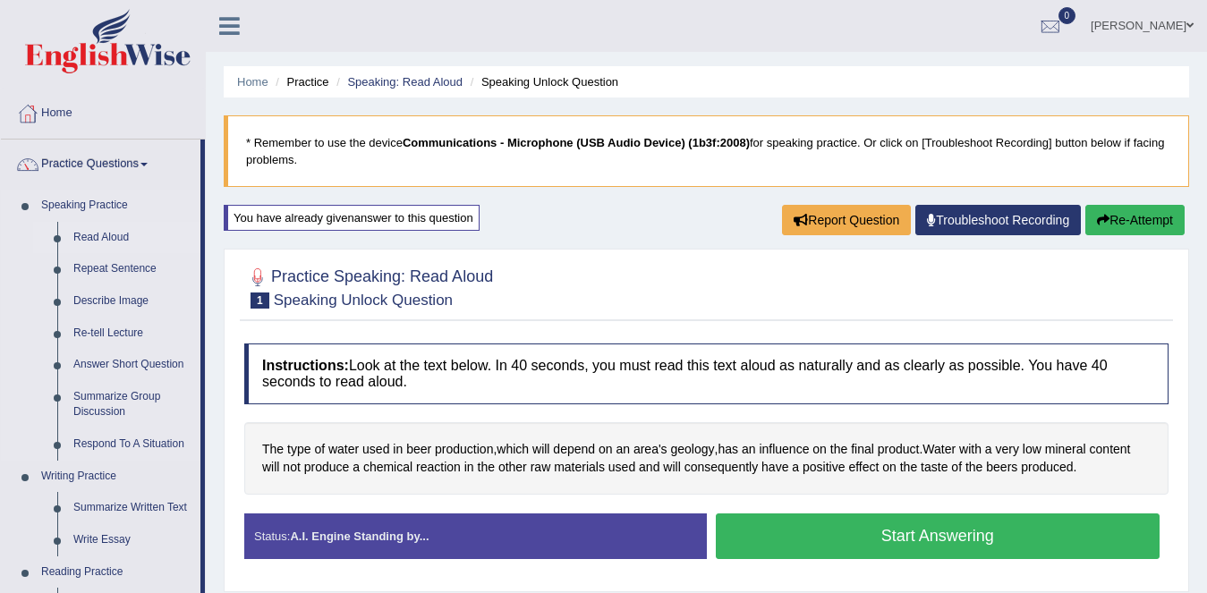
click at [117, 237] on link "Read Aloud" at bounding box center [132, 238] width 135 height 32
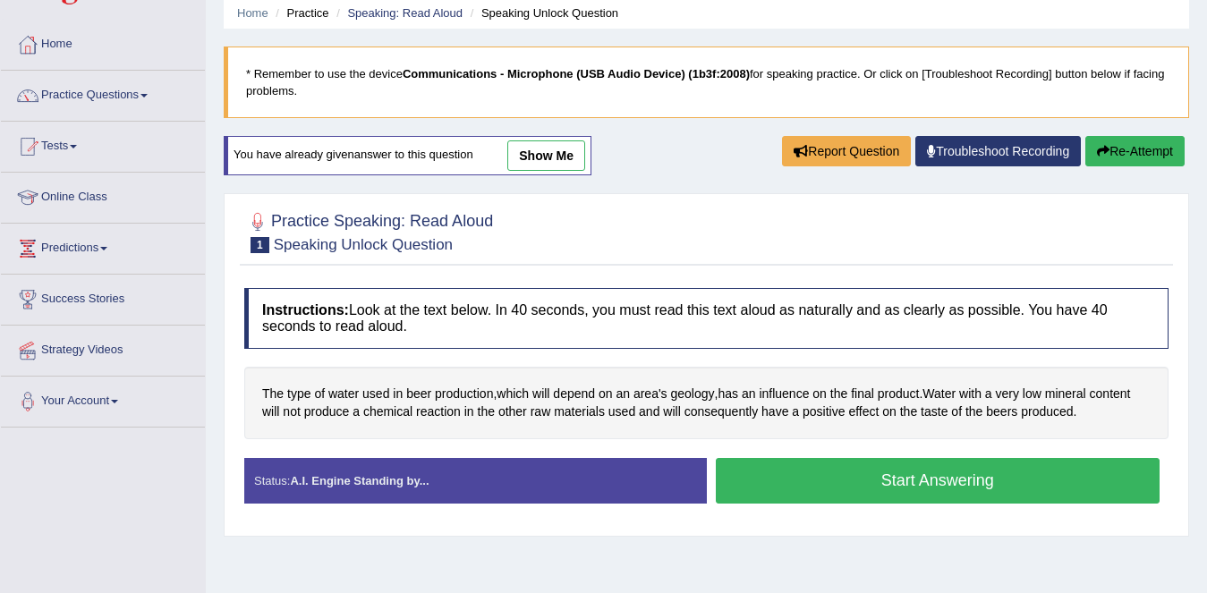
scroll to position [66, 0]
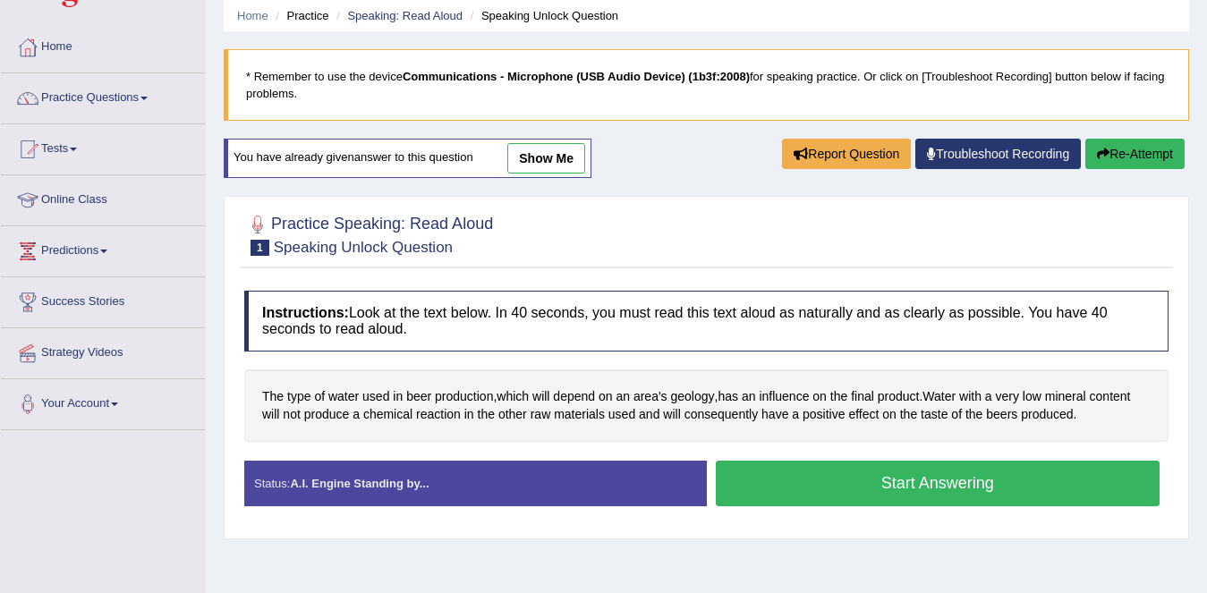
click at [538, 168] on link "show me" at bounding box center [546, 158] width 78 height 30
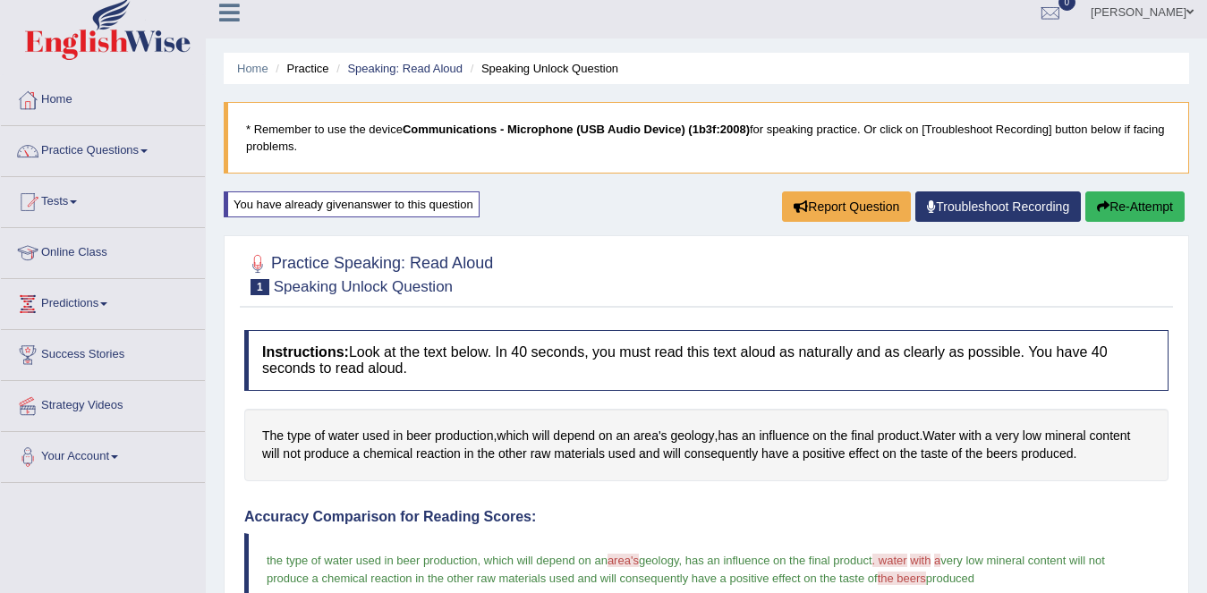
scroll to position [0, 0]
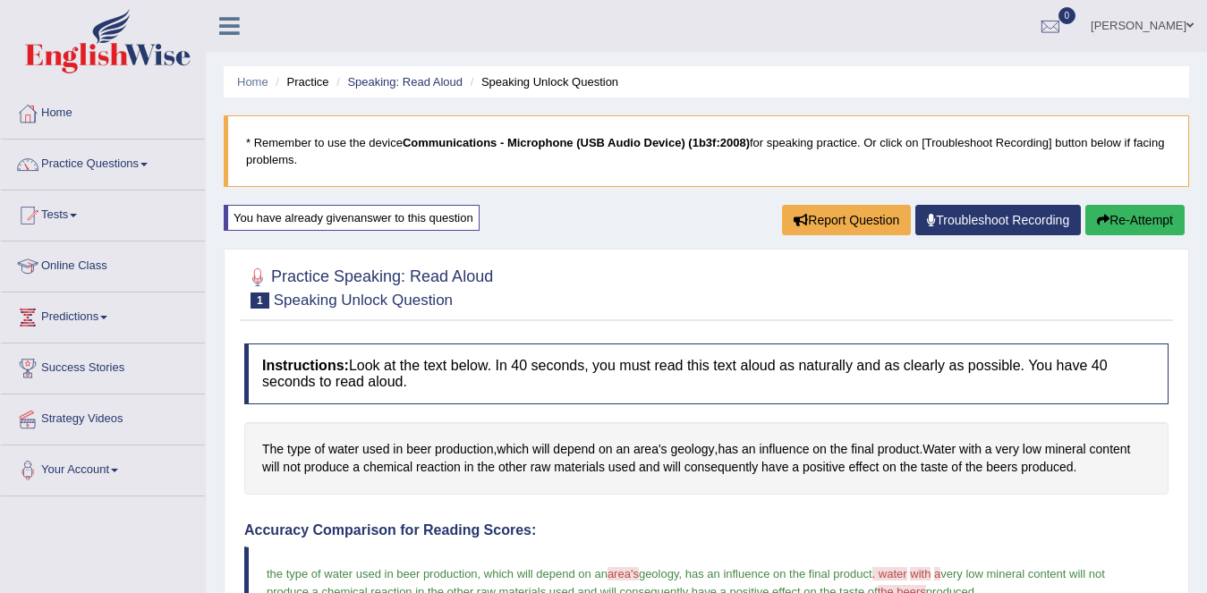
click at [90, 220] on link "Tests" at bounding box center [103, 213] width 204 height 45
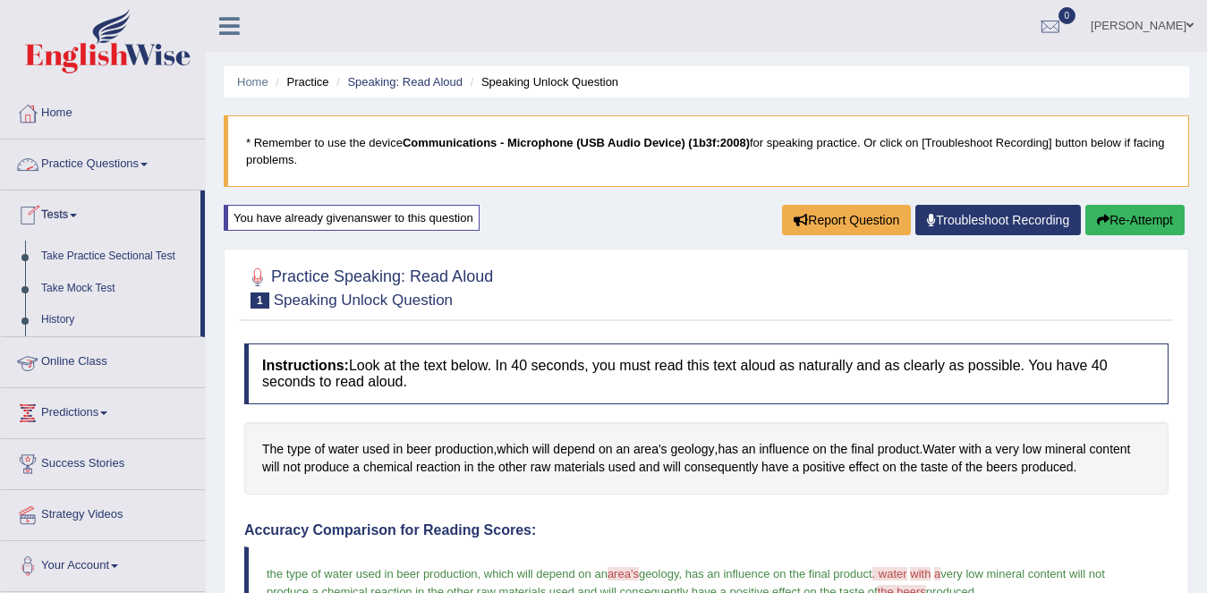
click at [115, 155] on link "Practice Questions" at bounding box center [103, 162] width 204 height 45
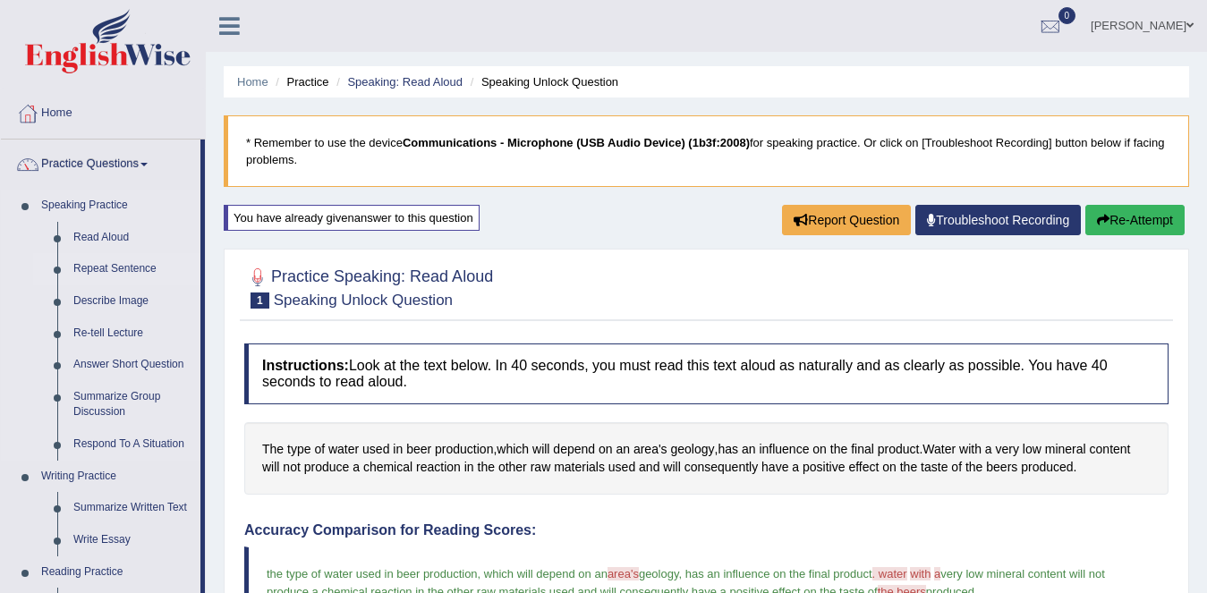
click at [139, 266] on link "Repeat Sentence" at bounding box center [132, 269] width 135 height 32
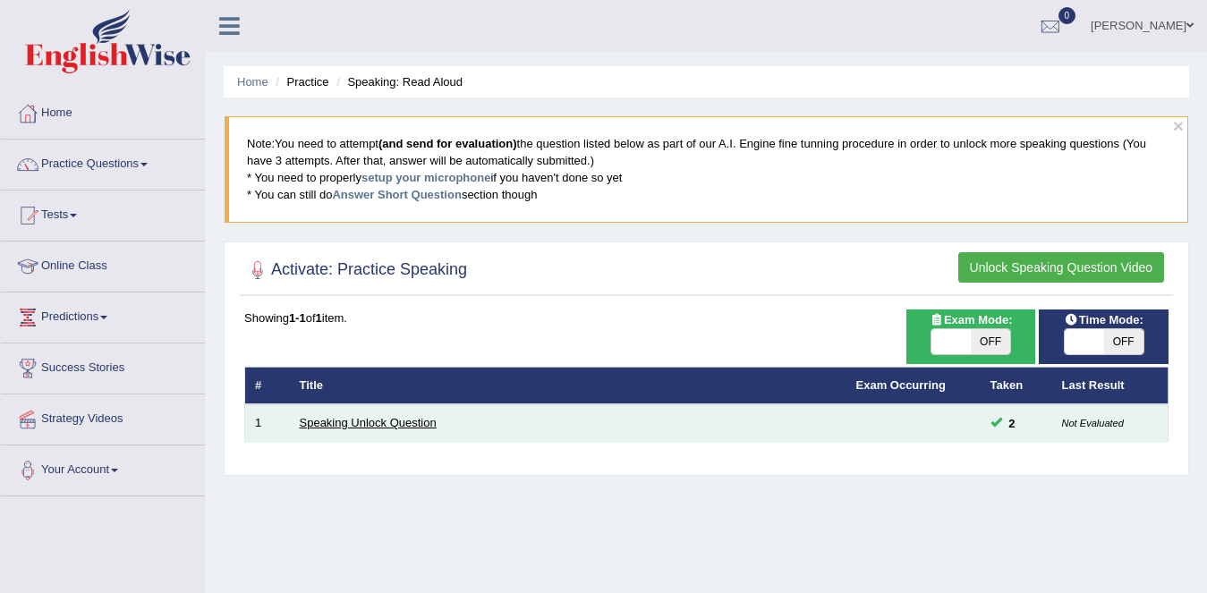
click at [400, 424] on link "Speaking Unlock Question" at bounding box center [368, 422] width 137 height 13
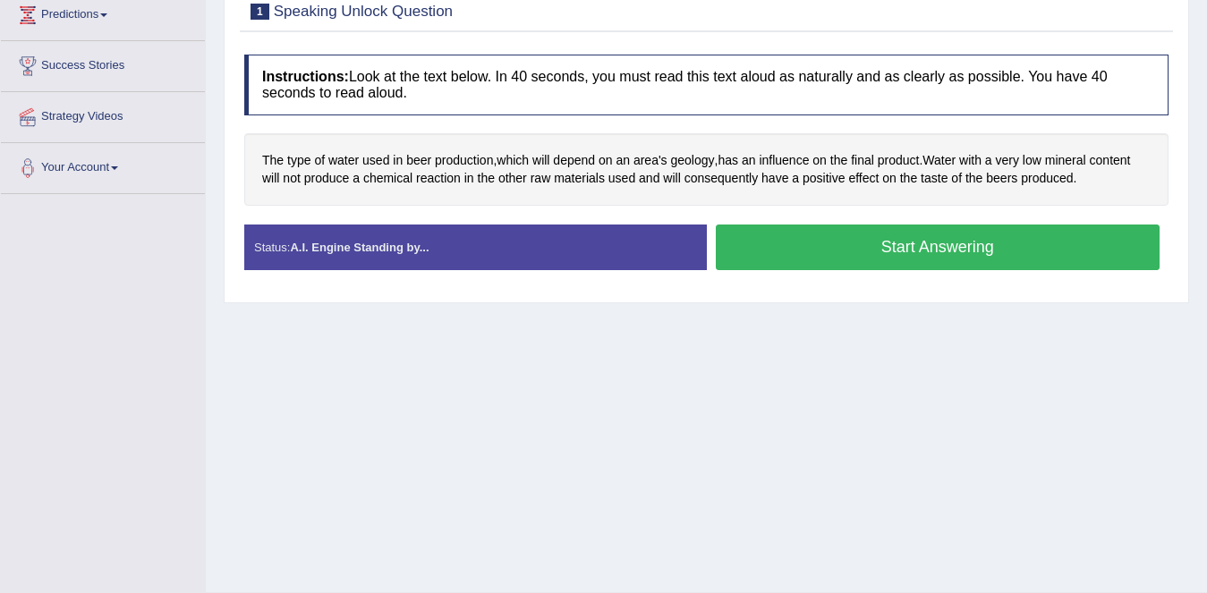
scroll to position [346, 0]
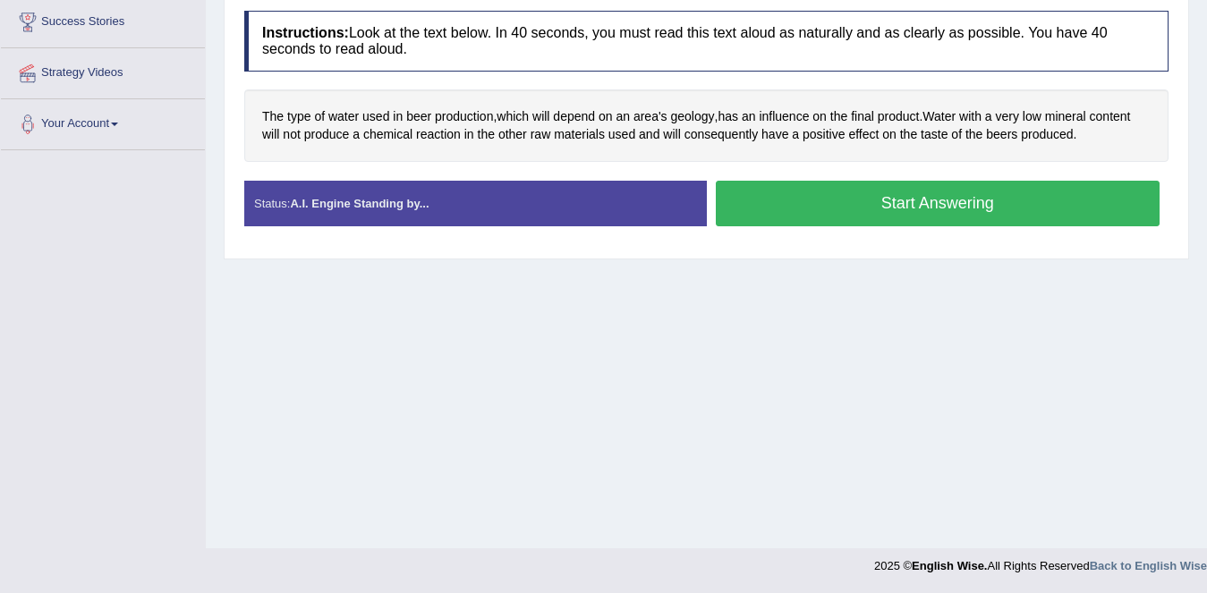
click at [887, 189] on button "Start Answering" at bounding box center [938, 204] width 445 height 46
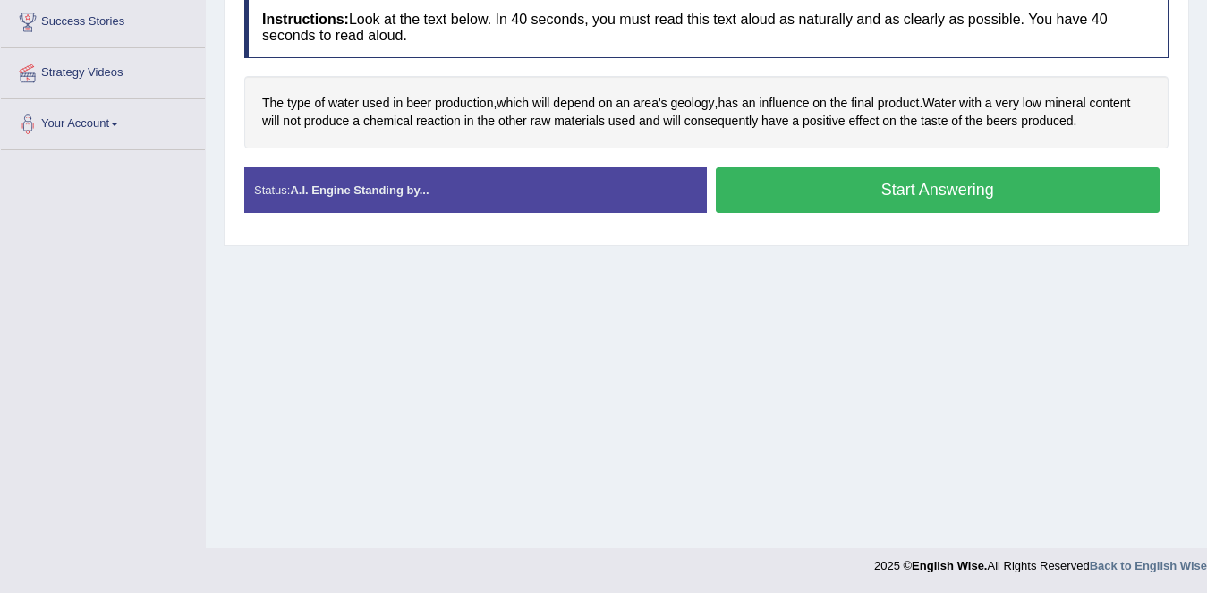
click at [887, 189] on button "Start Answering" at bounding box center [938, 190] width 445 height 46
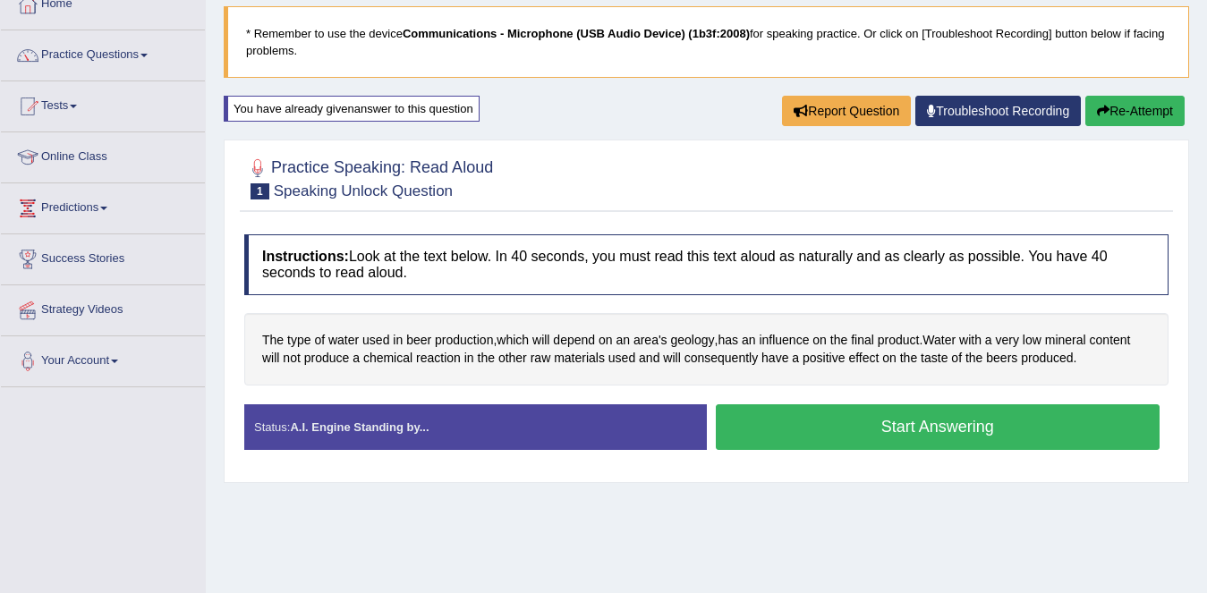
scroll to position [108, 0]
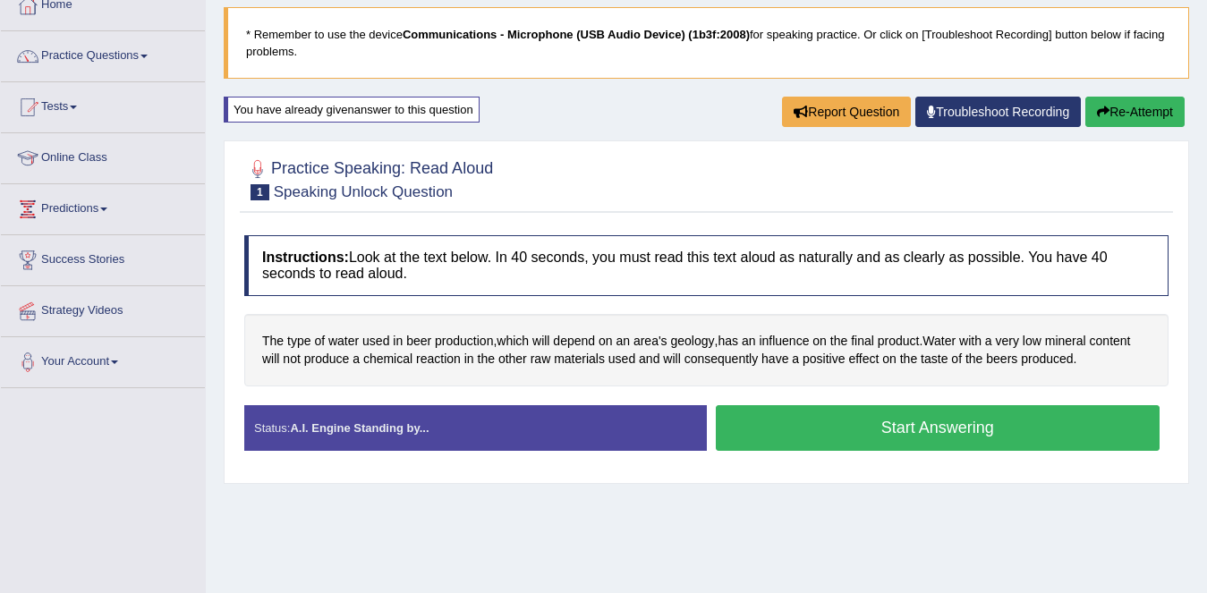
click at [854, 427] on button "Start Answering" at bounding box center [938, 428] width 445 height 46
click at [859, 427] on button "Start Answering" at bounding box center [938, 428] width 445 height 46
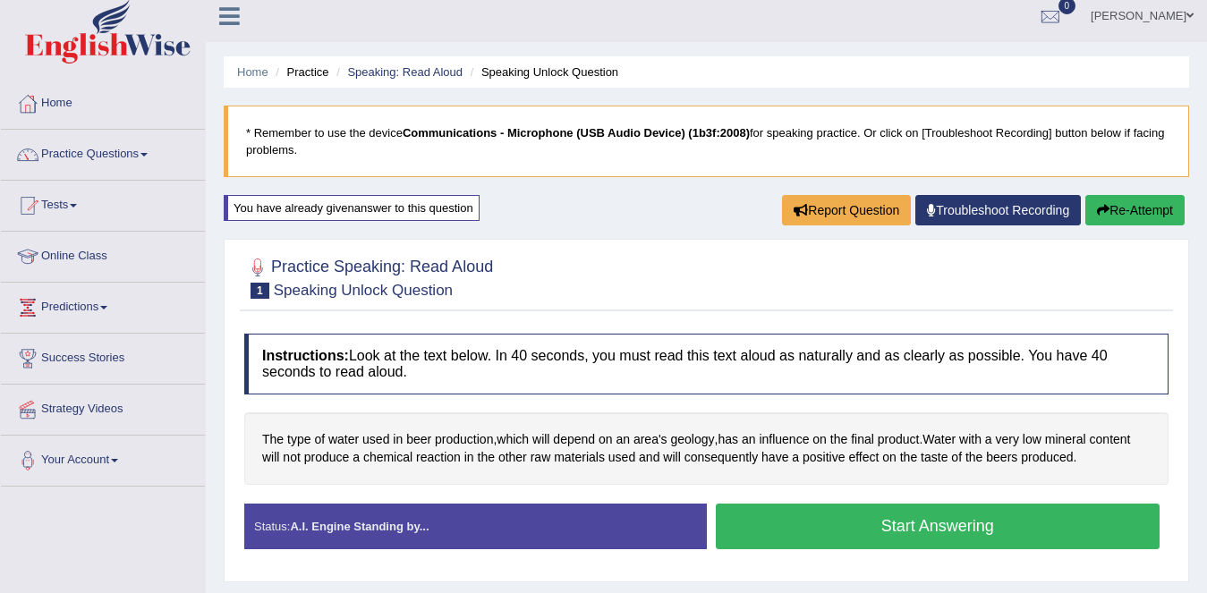
scroll to position [0, 0]
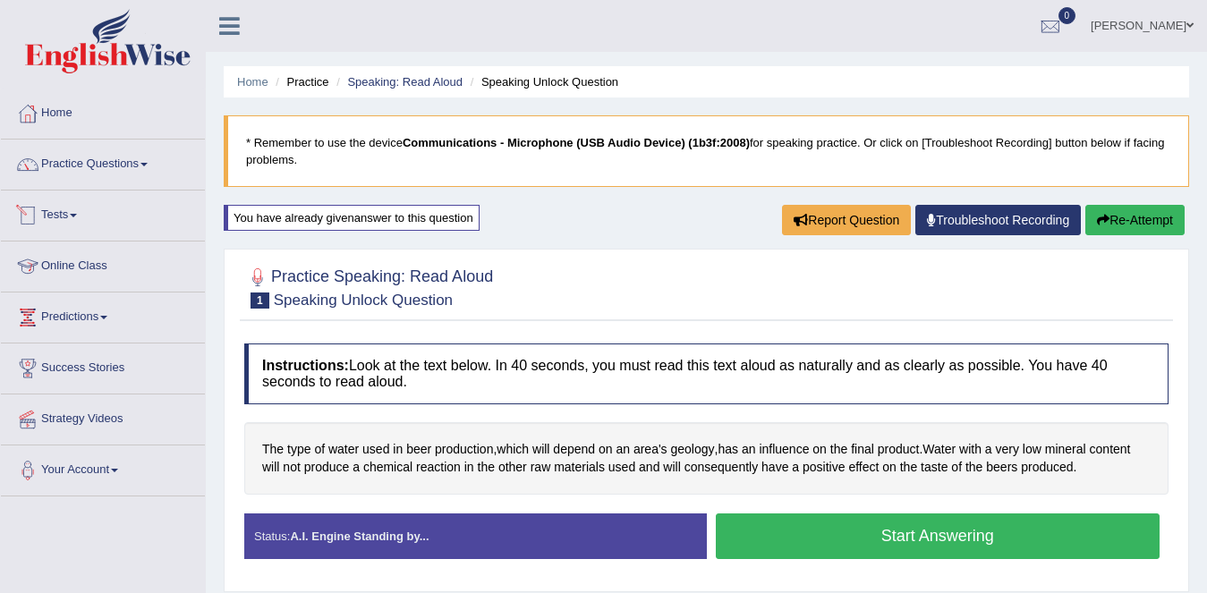
click at [111, 208] on link "Tests" at bounding box center [103, 213] width 204 height 45
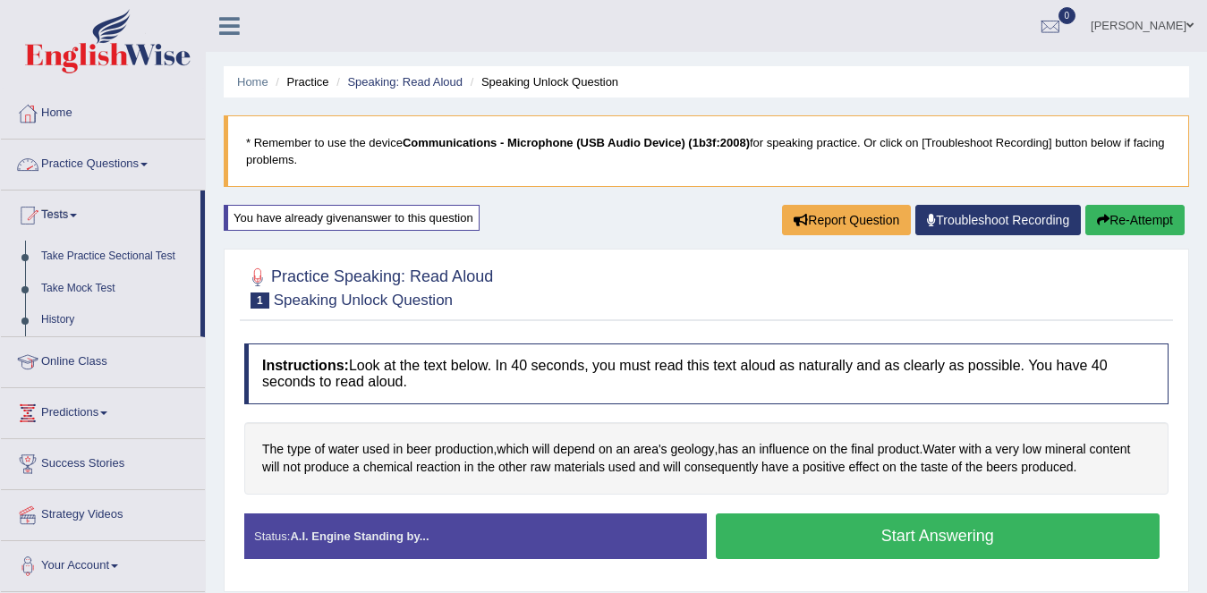
click at [134, 155] on link "Practice Questions" at bounding box center [103, 162] width 204 height 45
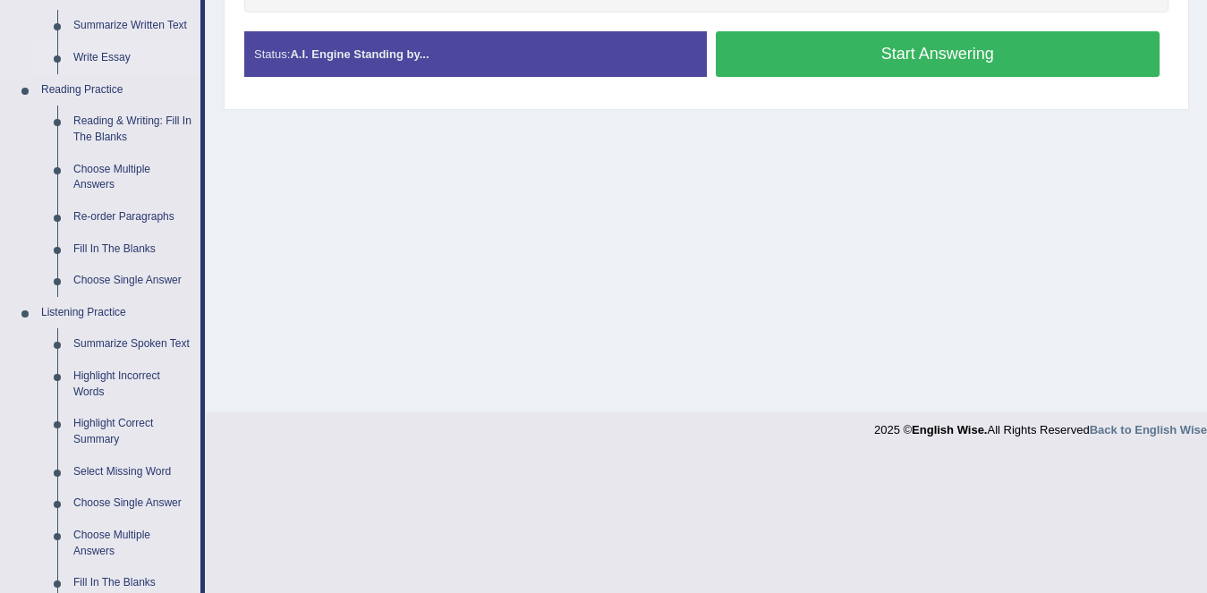
scroll to position [515, 0]
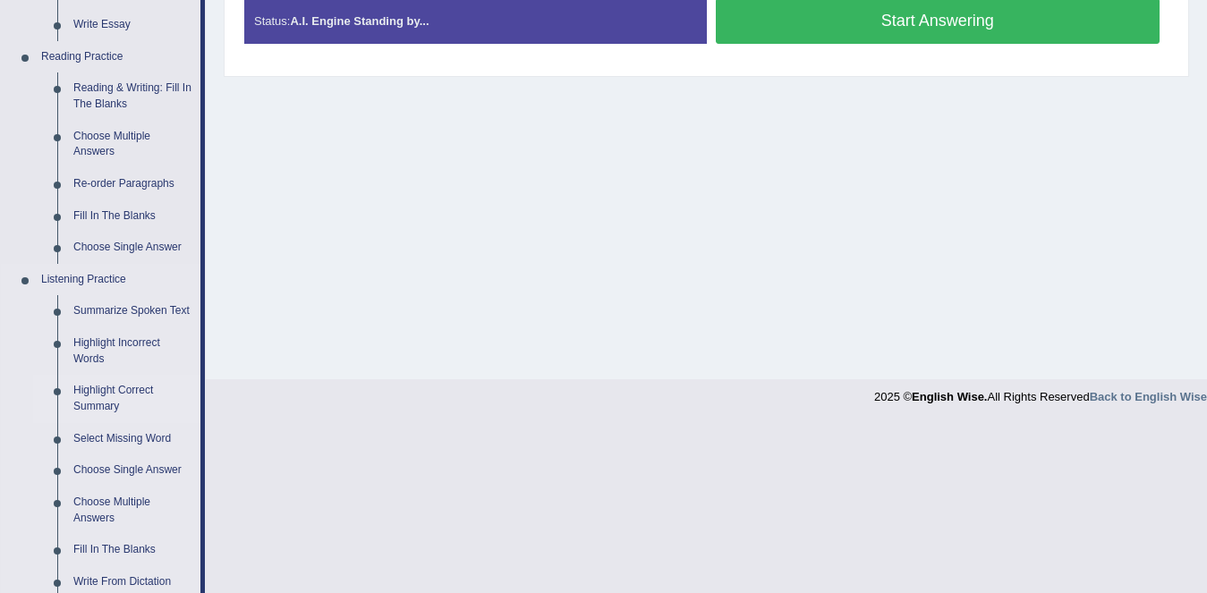
click at [99, 398] on link "Highlight Correct Summary" at bounding box center [132, 398] width 135 height 47
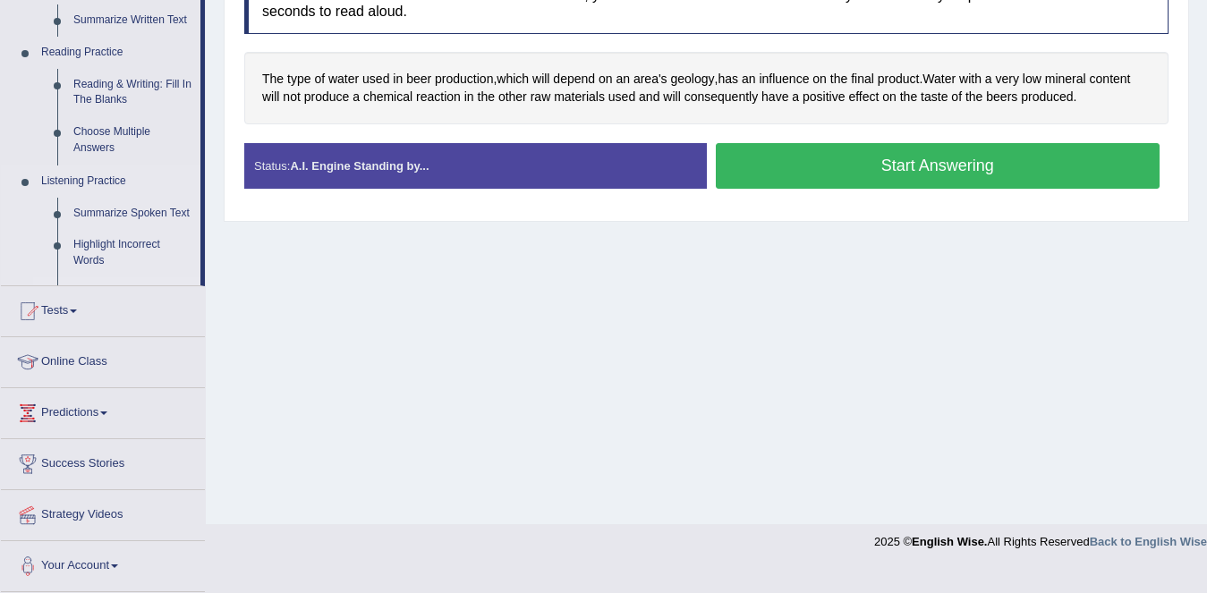
scroll to position [370, 0]
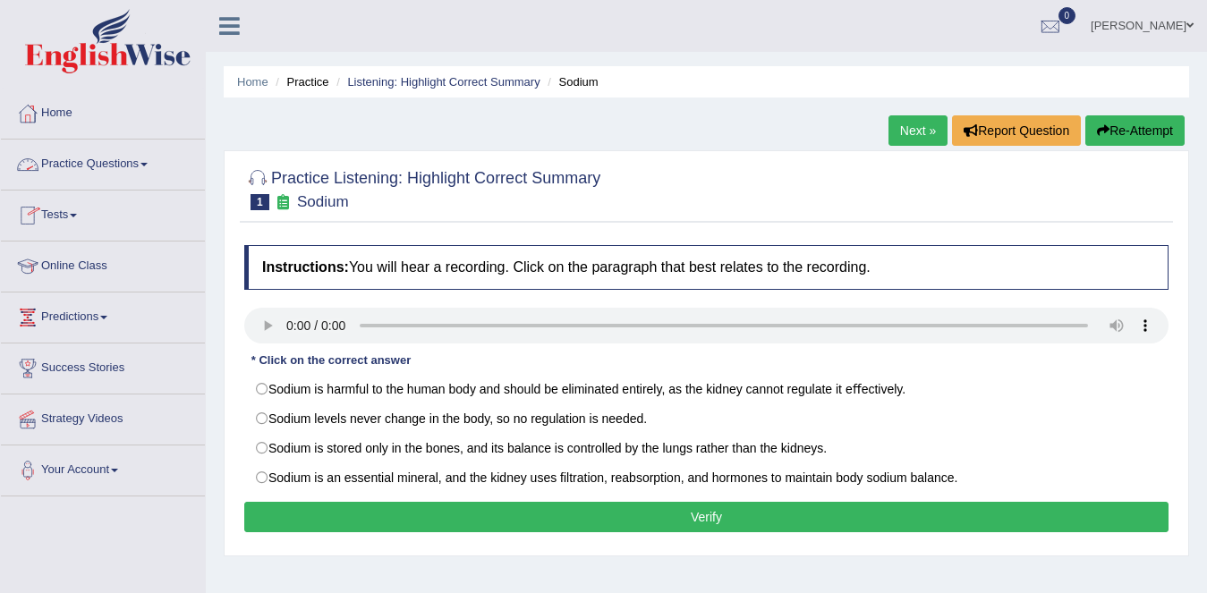
click at [124, 174] on link "Practice Questions" at bounding box center [103, 162] width 204 height 45
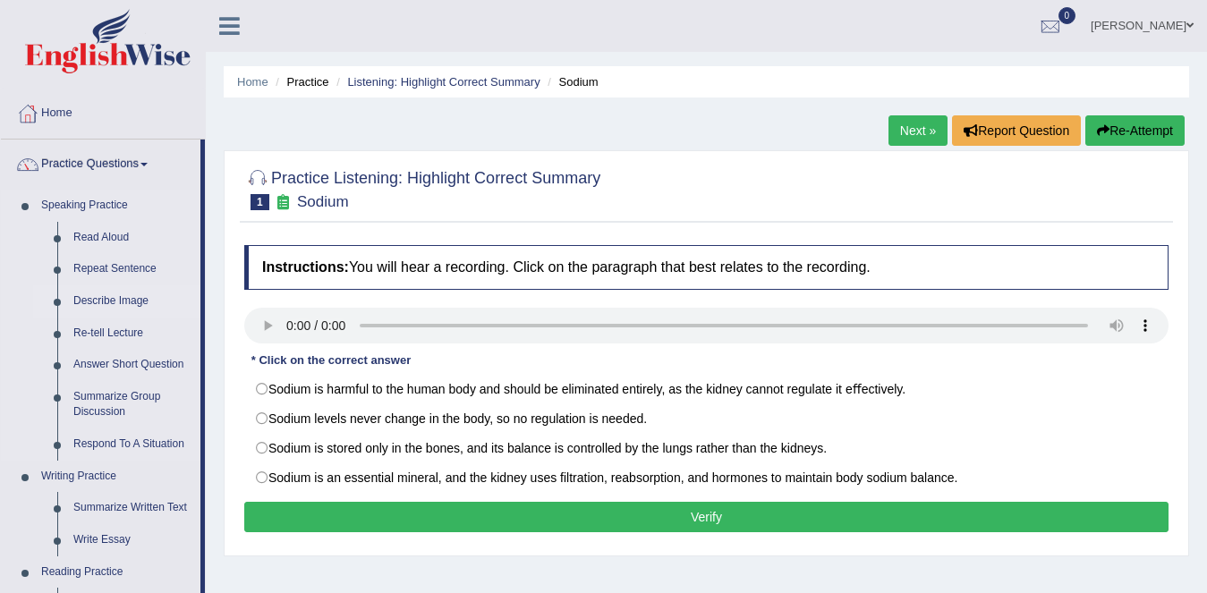
click at [121, 297] on link "Describe Image" at bounding box center [132, 301] width 135 height 32
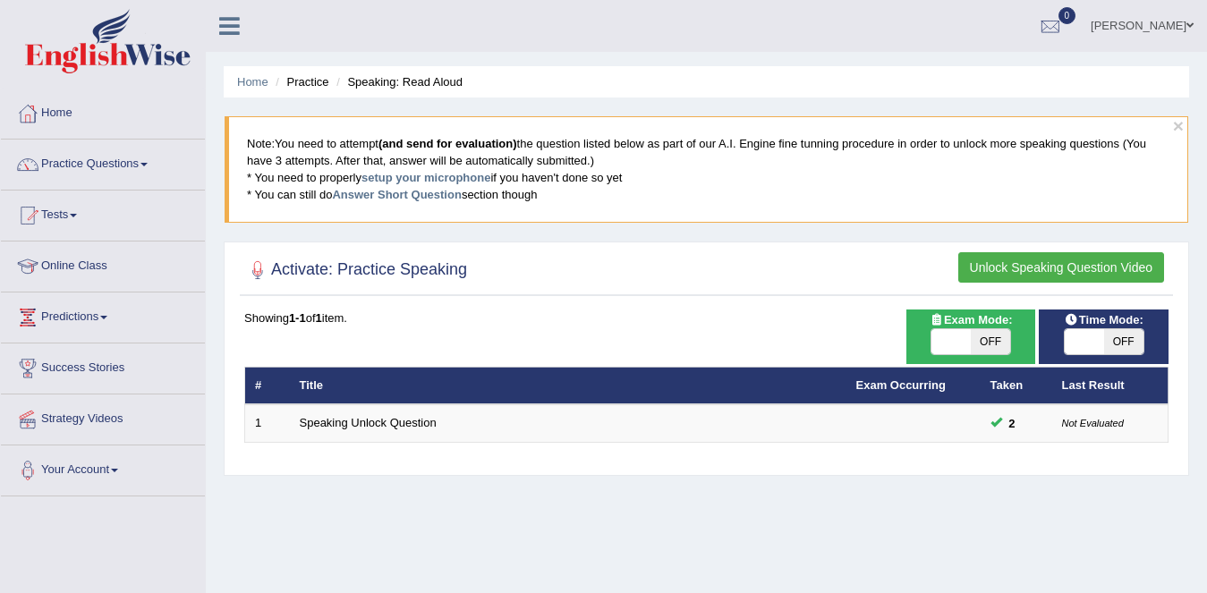
click at [1084, 276] on button "Unlock Speaking Question Video" at bounding box center [1061, 267] width 206 height 30
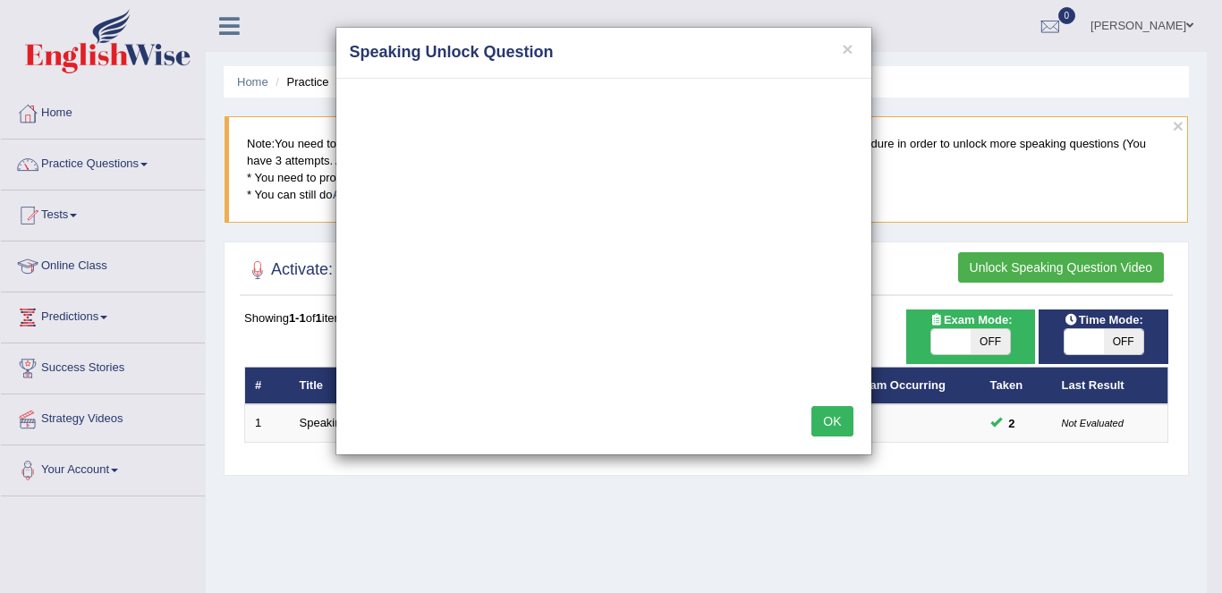
click at [844, 422] on button "OK" at bounding box center [831, 421] width 41 height 30
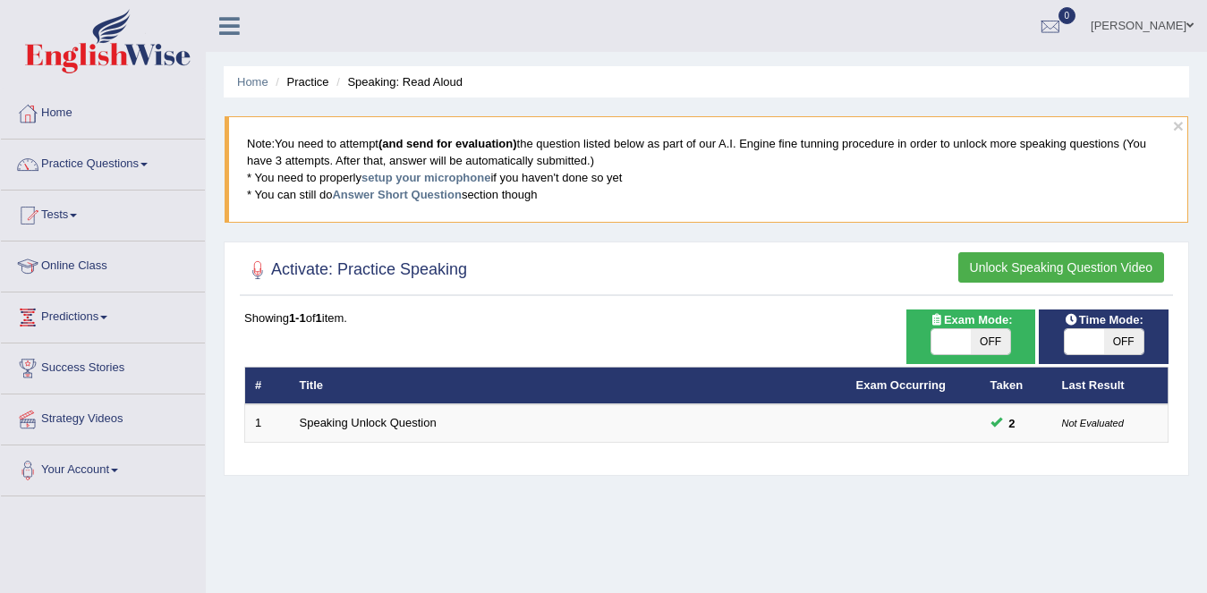
click at [1031, 269] on button "Unlock Speaking Question Video" at bounding box center [1061, 267] width 206 height 30
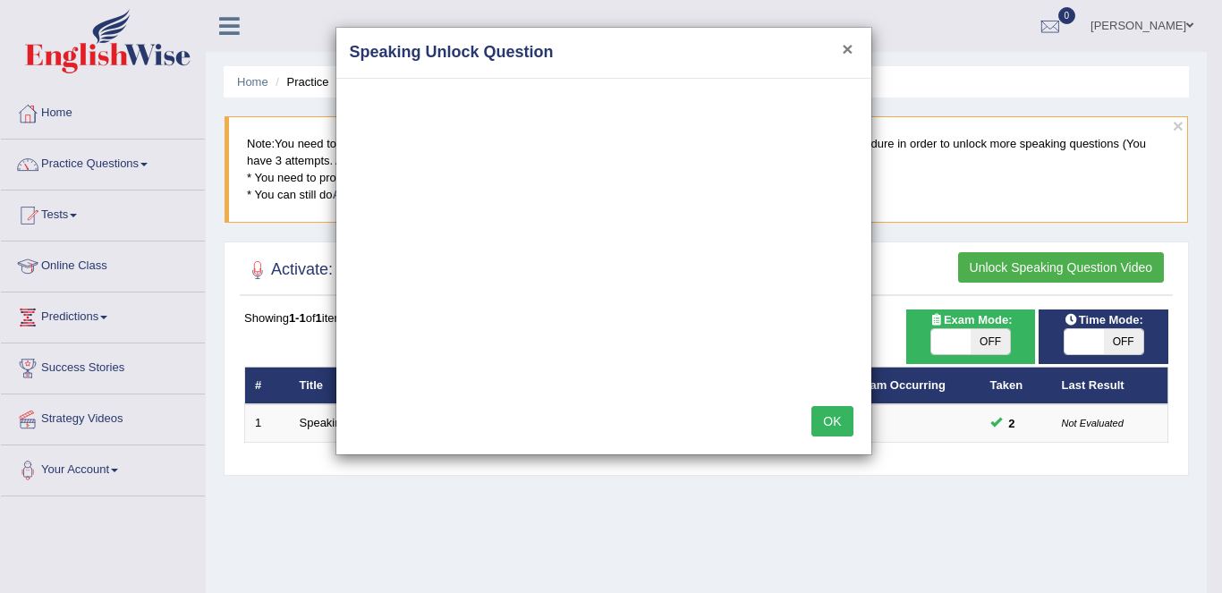
click at [846, 43] on button "×" at bounding box center [847, 48] width 11 height 19
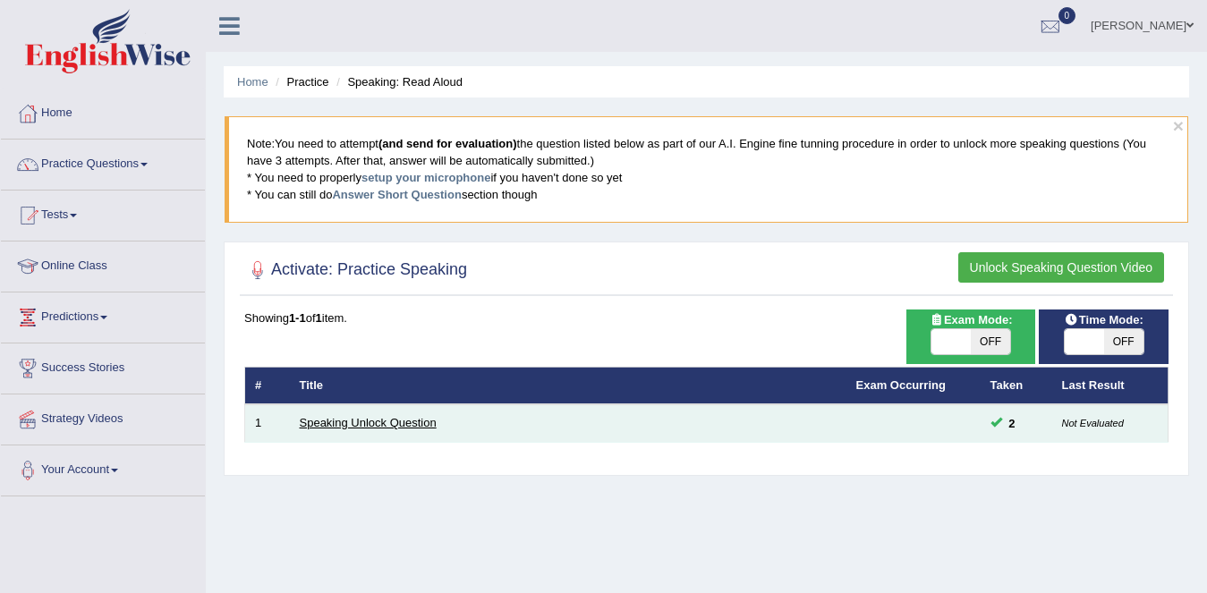
click at [414, 420] on link "Speaking Unlock Question" at bounding box center [368, 422] width 137 height 13
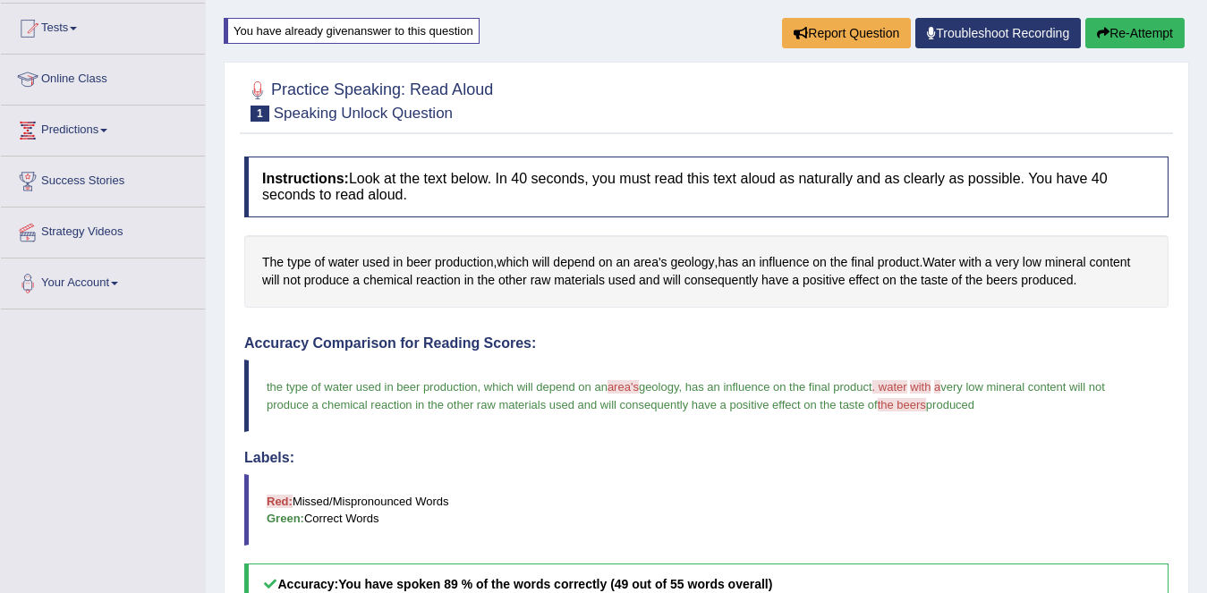
scroll to position [185, 0]
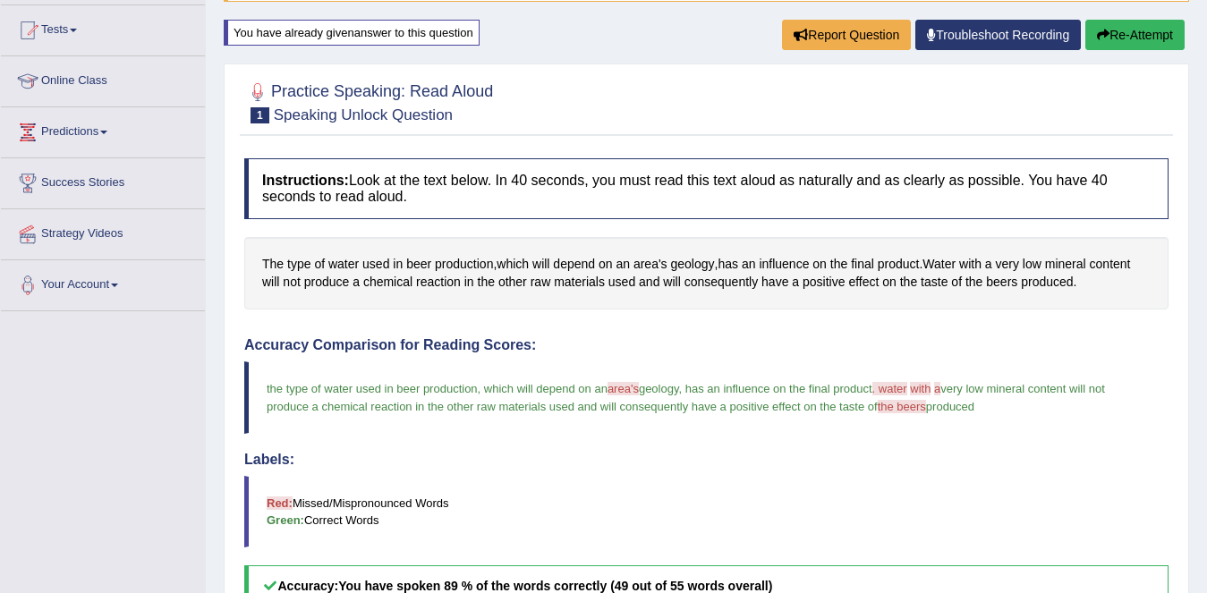
click at [1137, 30] on button "Re-Attempt" at bounding box center [1134, 35] width 99 height 30
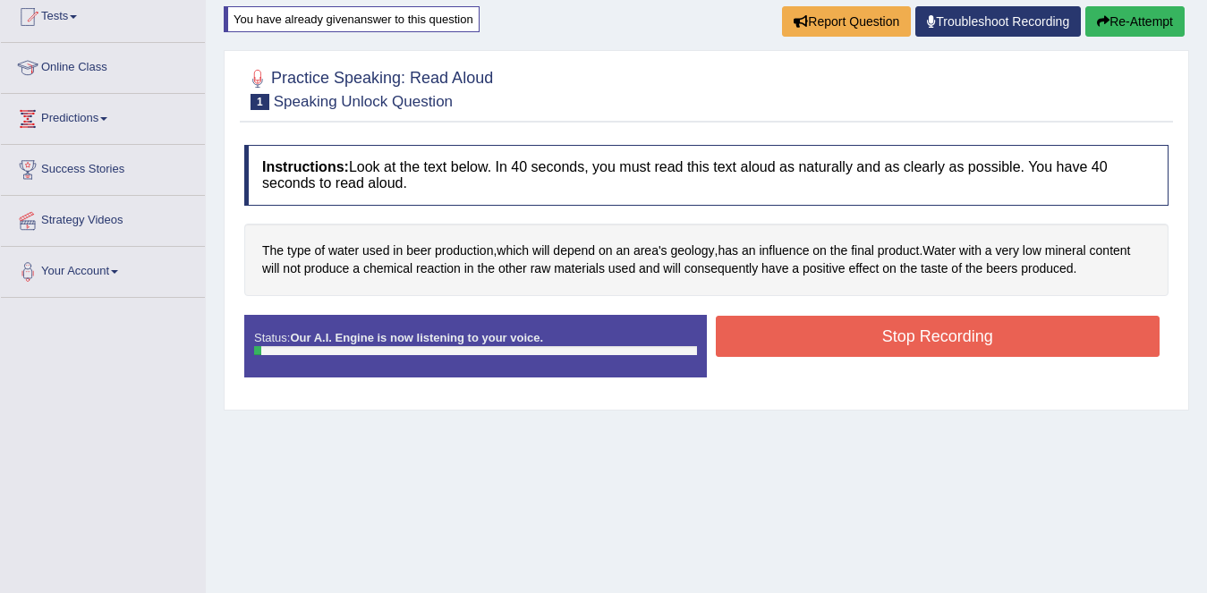
scroll to position [185, 0]
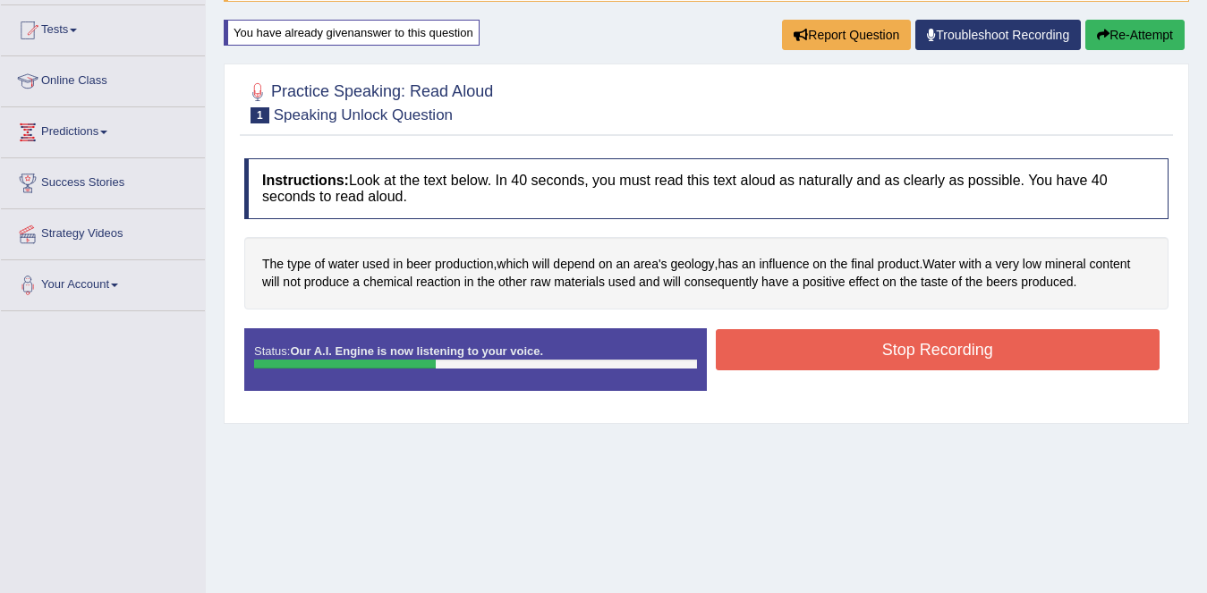
click at [869, 352] on button "Stop Recording" at bounding box center [938, 349] width 445 height 41
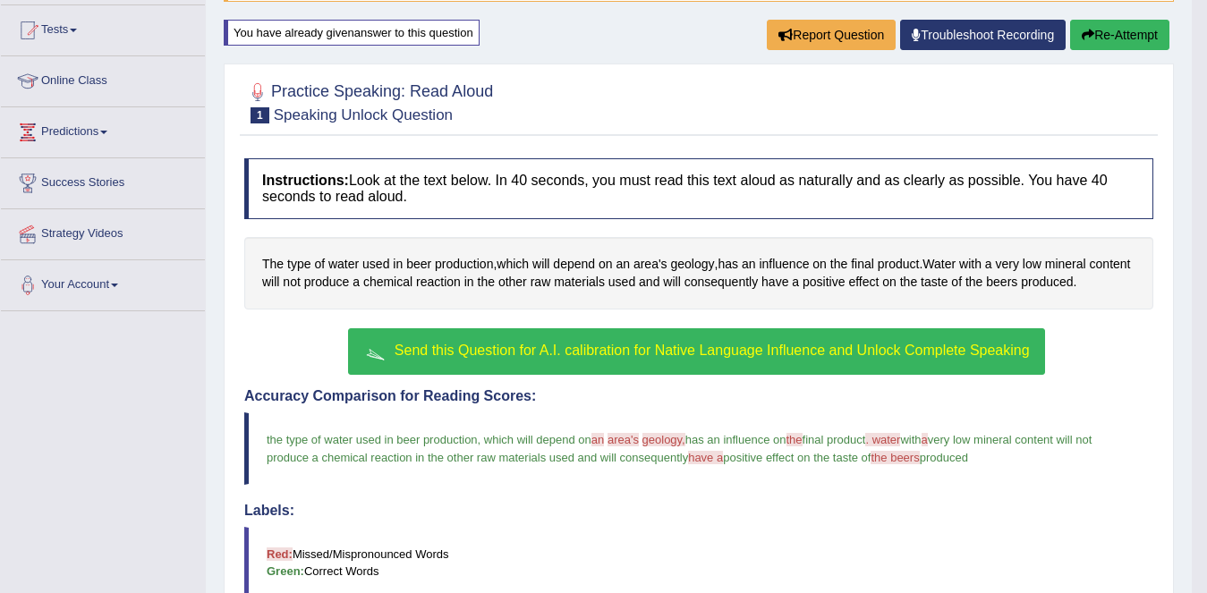
click at [708, 359] on button "Send this Question for A.I. calibration for Native Language Influence and Unloc…" at bounding box center [696, 351] width 696 height 47
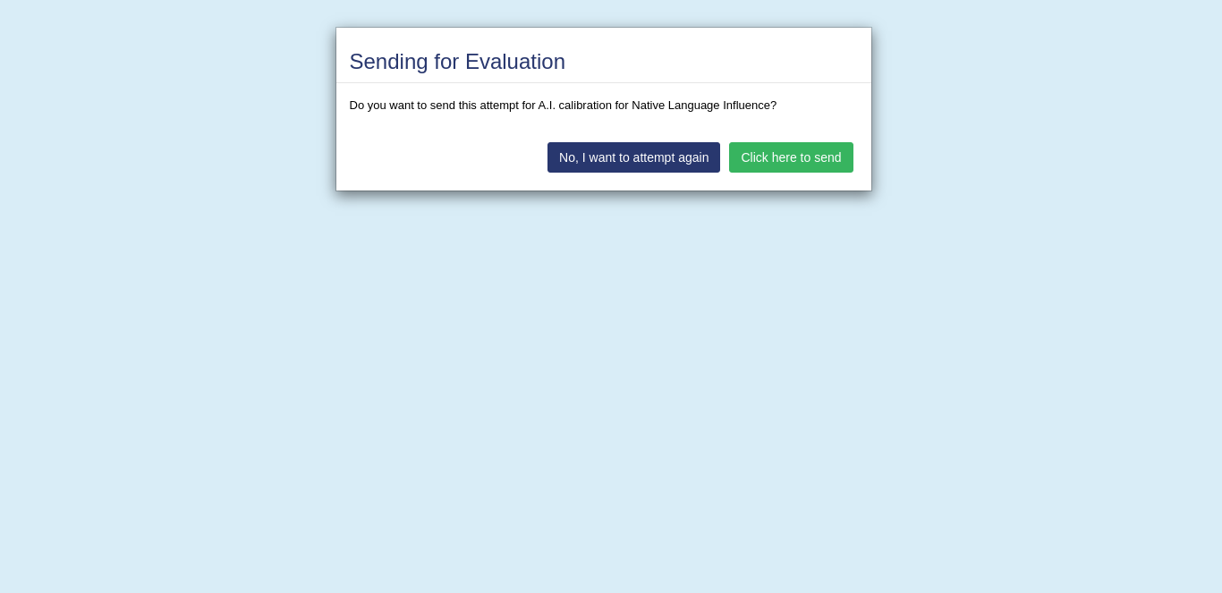
click at [779, 165] on button "Click here to send" at bounding box center [790, 157] width 123 height 30
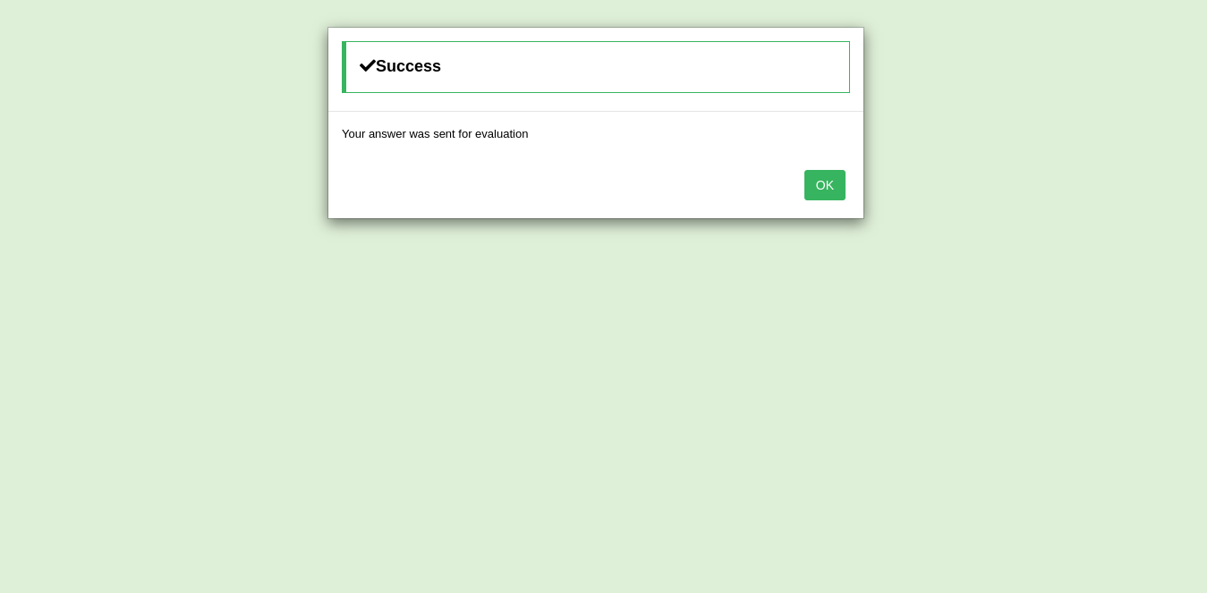
click at [838, 184] on button "OK" at bounding box center [824, 185] width 41 height 30
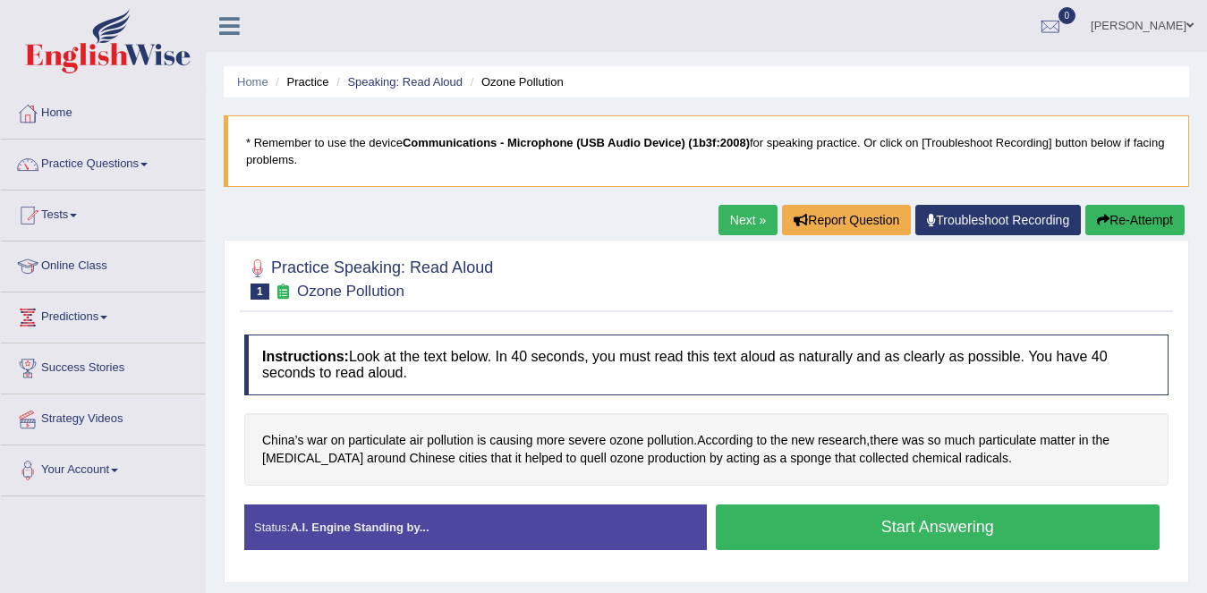
click at [830, 522] on button "Start Answering" at bounding box center [938, 527] width 445 height 46
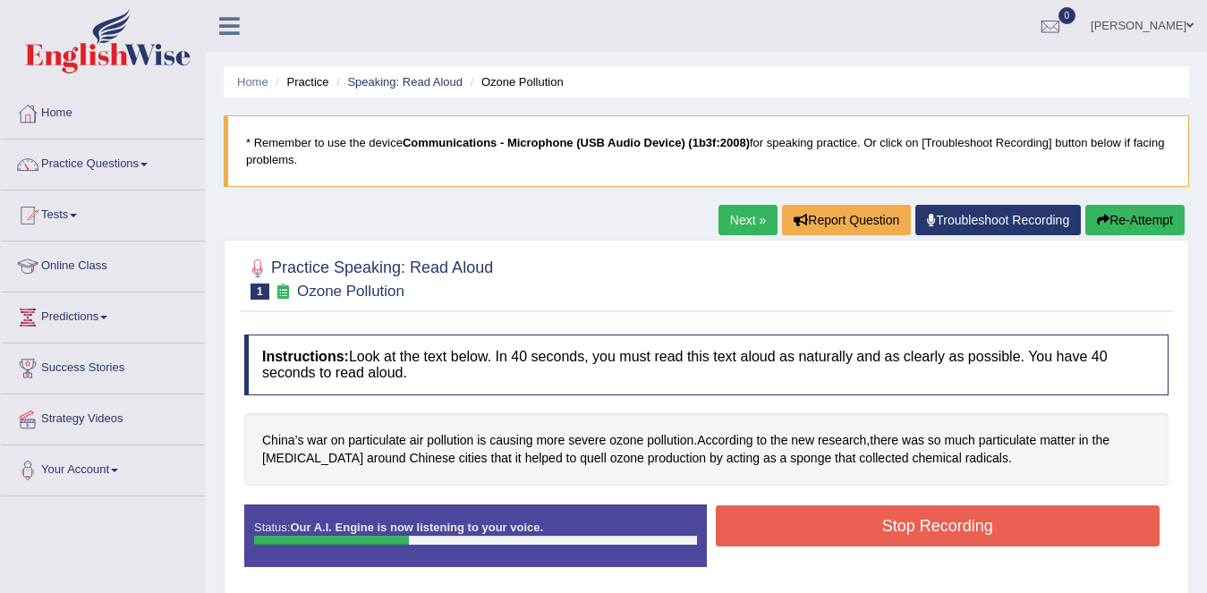
click at [830, 522] on button "Stop Recording" at bounding box center [938, 525] width 445 height 41
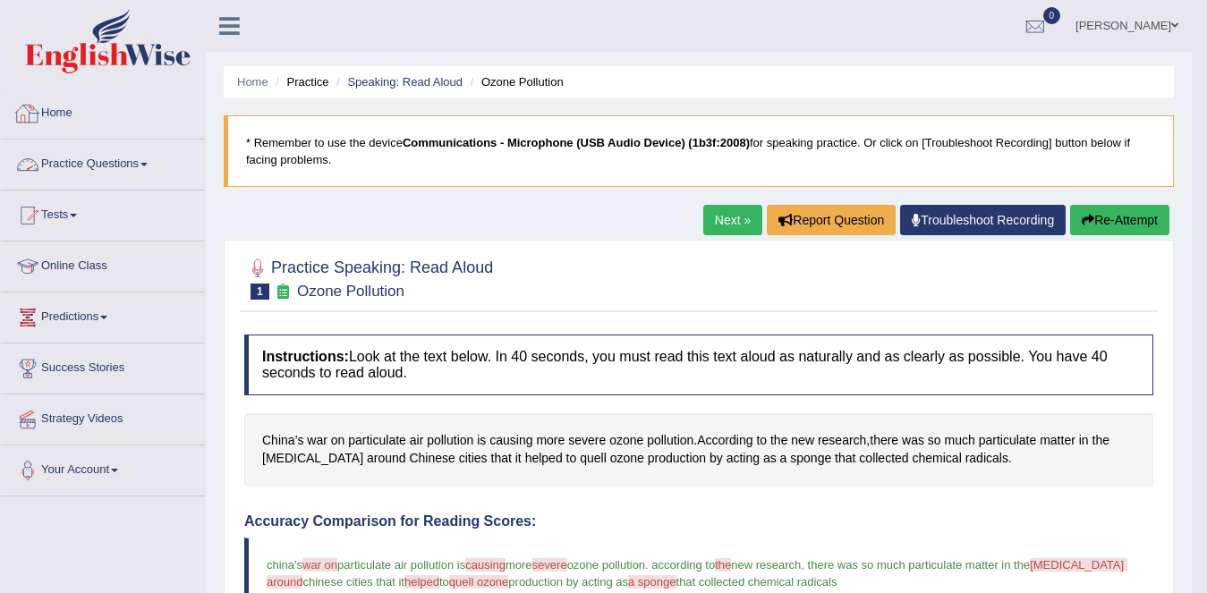
click at [91, 153] on link "Practice Questions" at bounding box center [103, 162] width 204 height 45
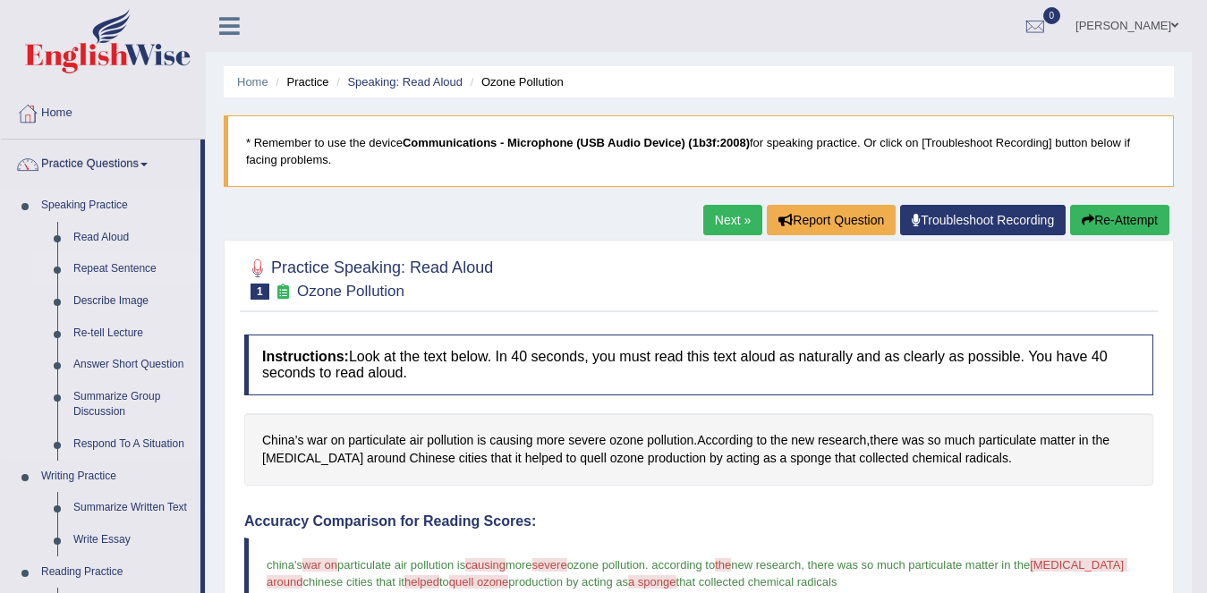
click at [112, 267] on link "Repeat Sentence" at bounding box center [132, 269] width 135 height 32
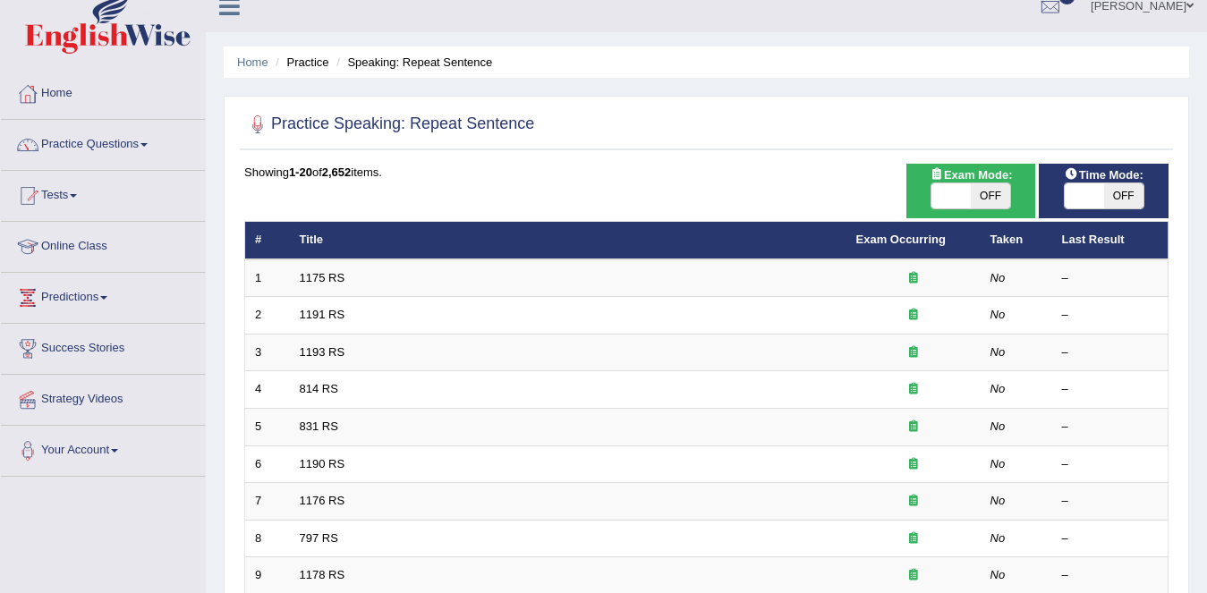
click at [309, 284] on link "1175 RS" at bounding box center [323, 277] width 46 height 13
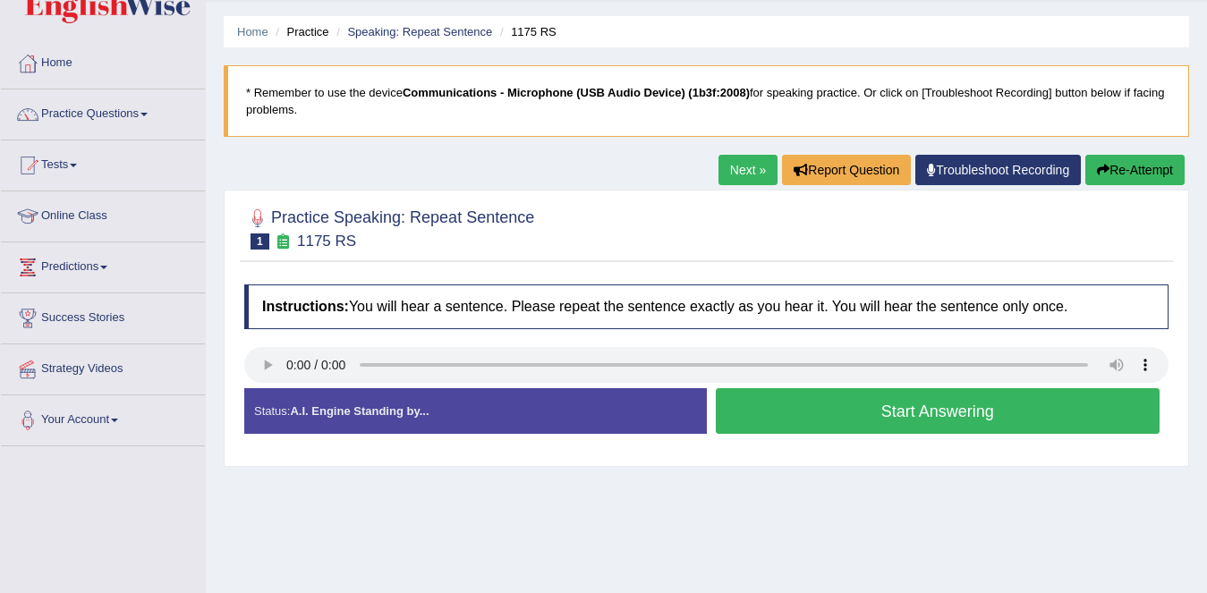
click at [836, 392] on button "Start Answering" at bounding box center [938, 411] width 445 height 46
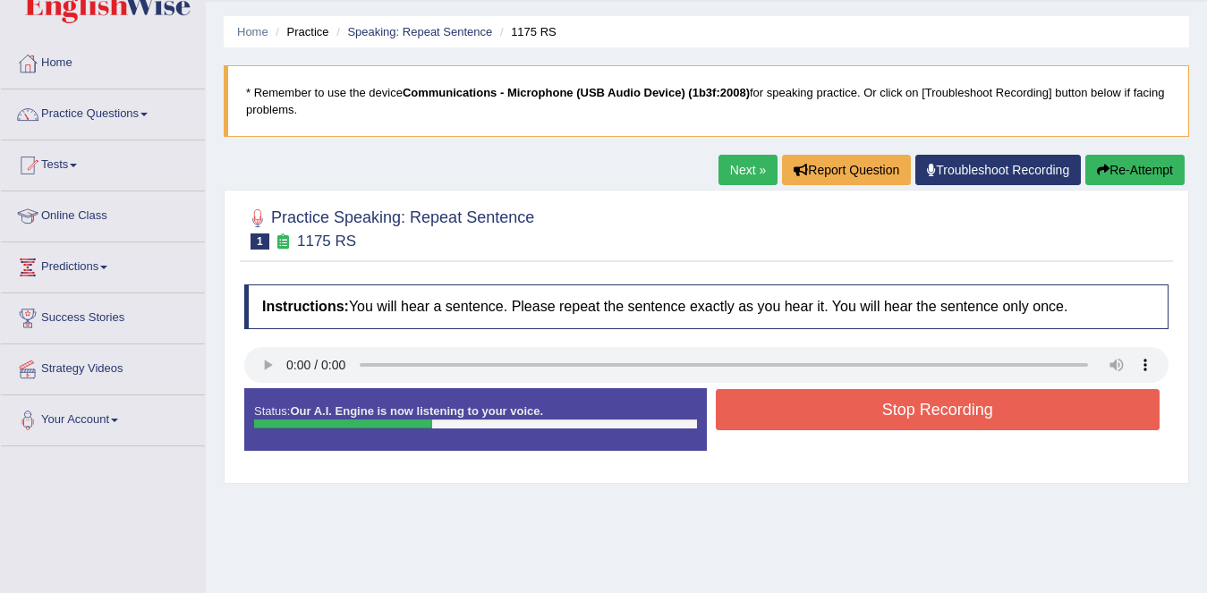
click at [836, 392] on button "Stop Recording" at bounding box center [938, 409] width 445 height 41
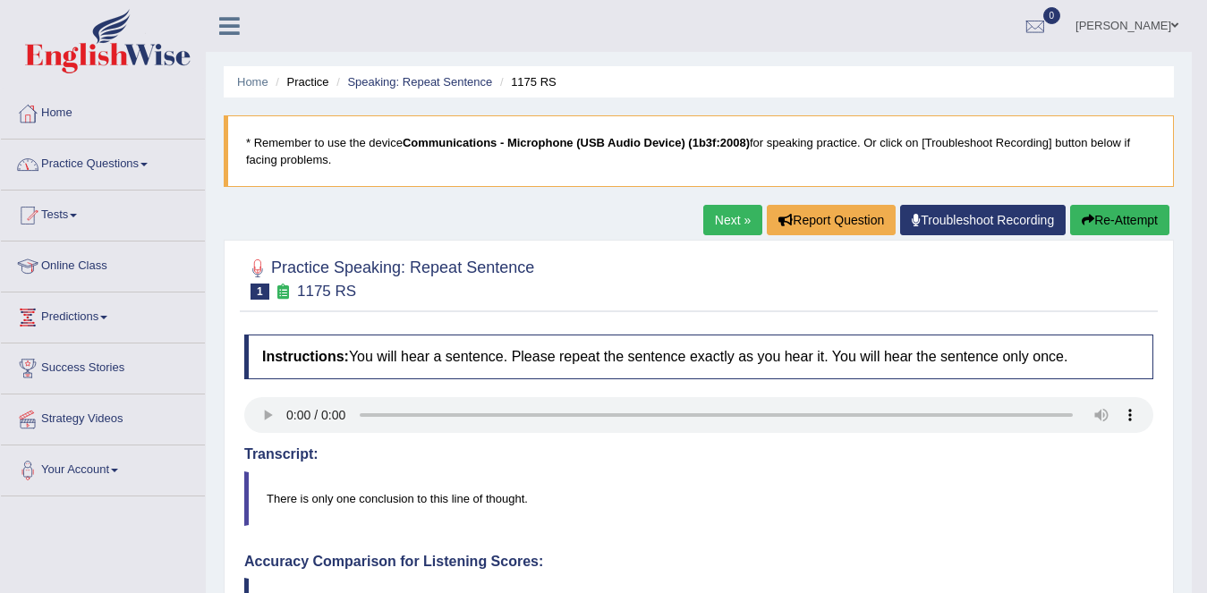
click at [60, 143] on link "Practice Questions" at bounding box center [103, 162] width 204 height 45
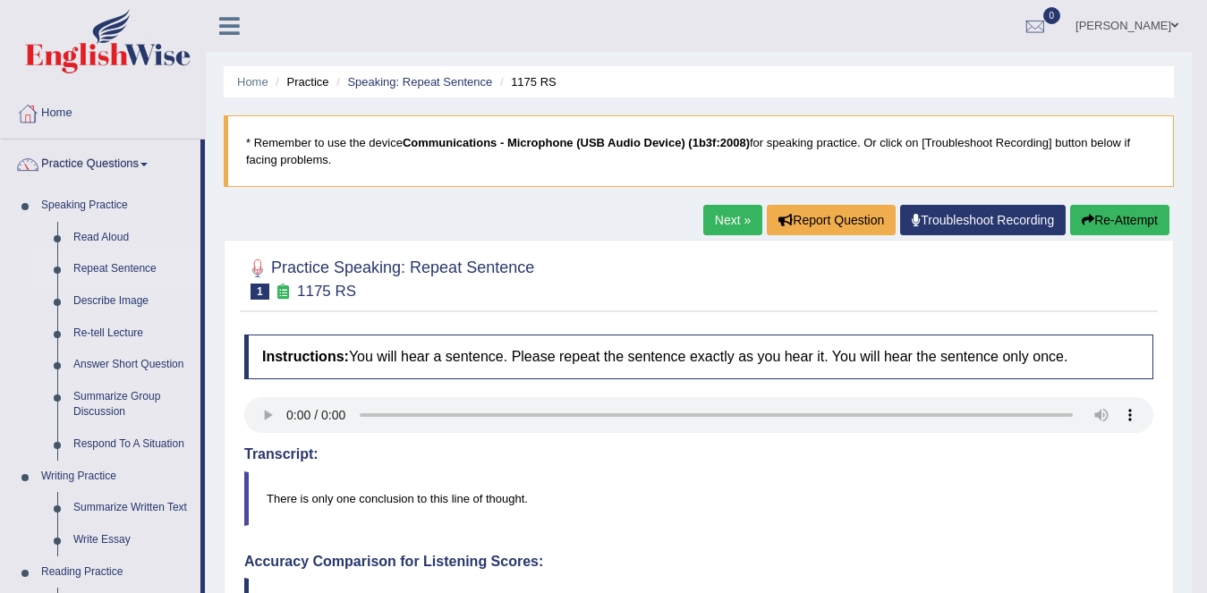
click at [102, 258] on link "Repeat Sentence" at bounding box center [132, 269] width 135 height 32
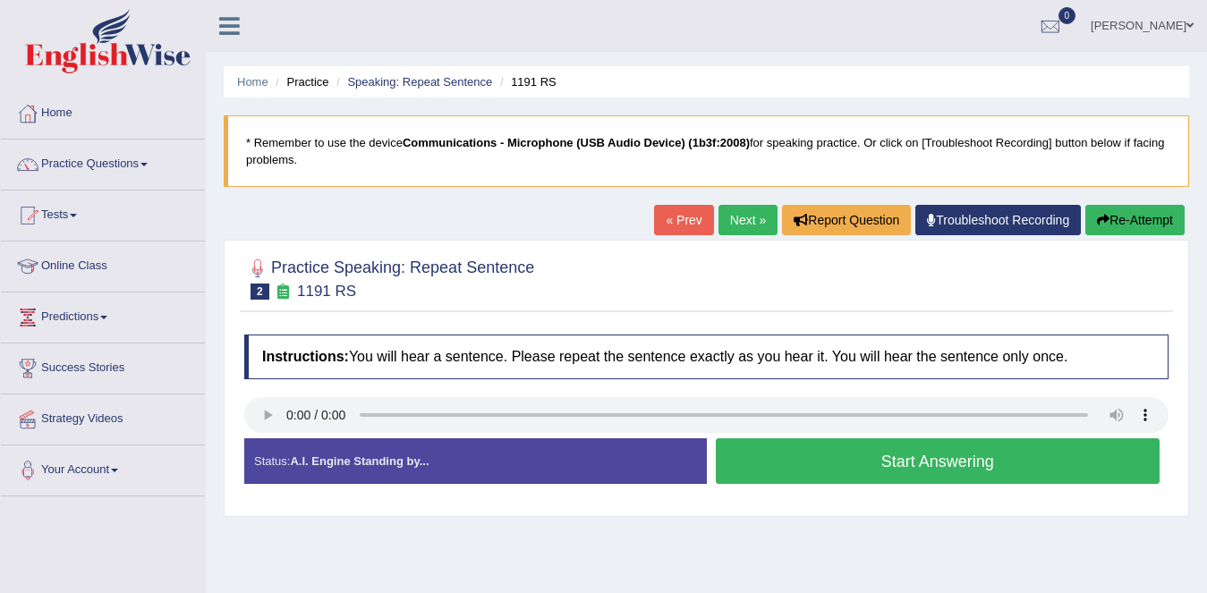
click at [769, 463] on button "Start Answering" at bounding box center [938, 461] width 445 height 46
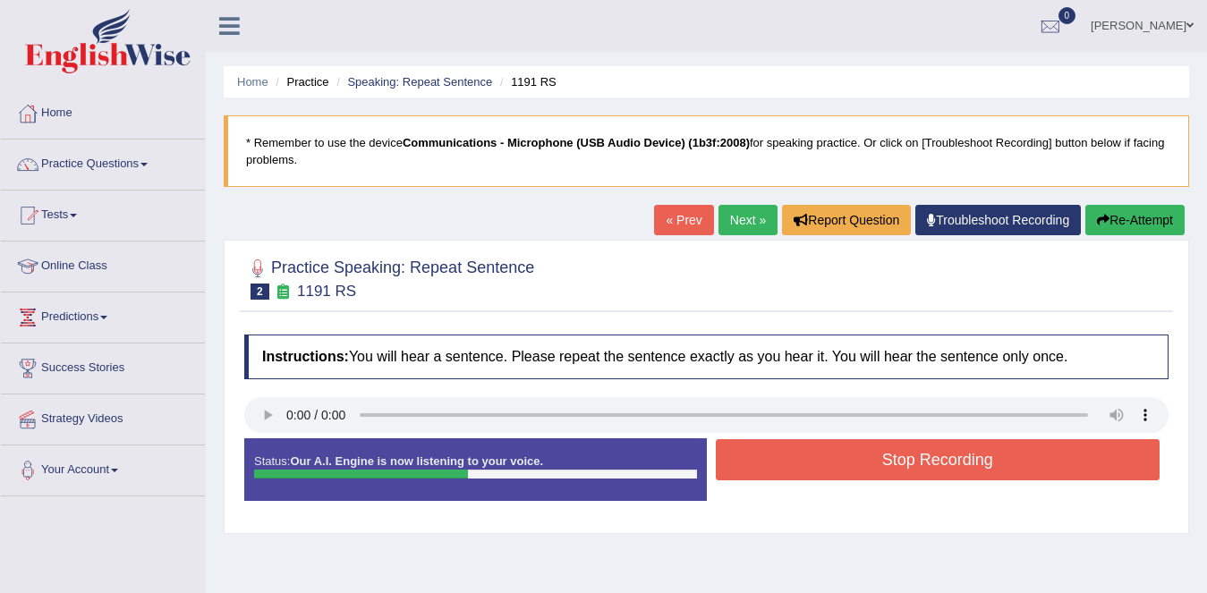
click at [769, 463] on button "Stop Recording" at bounding box center [938, 459] width 445 height 41
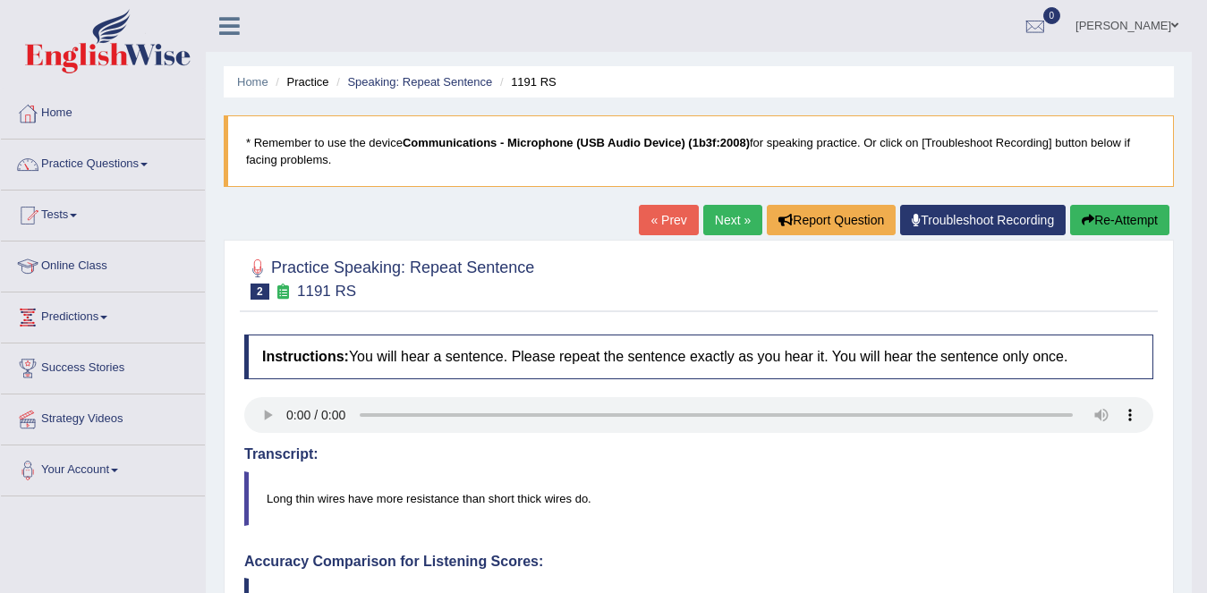
click at [732, 216] on link "Next »" at bounding box center [732, 220] width 59 height 30
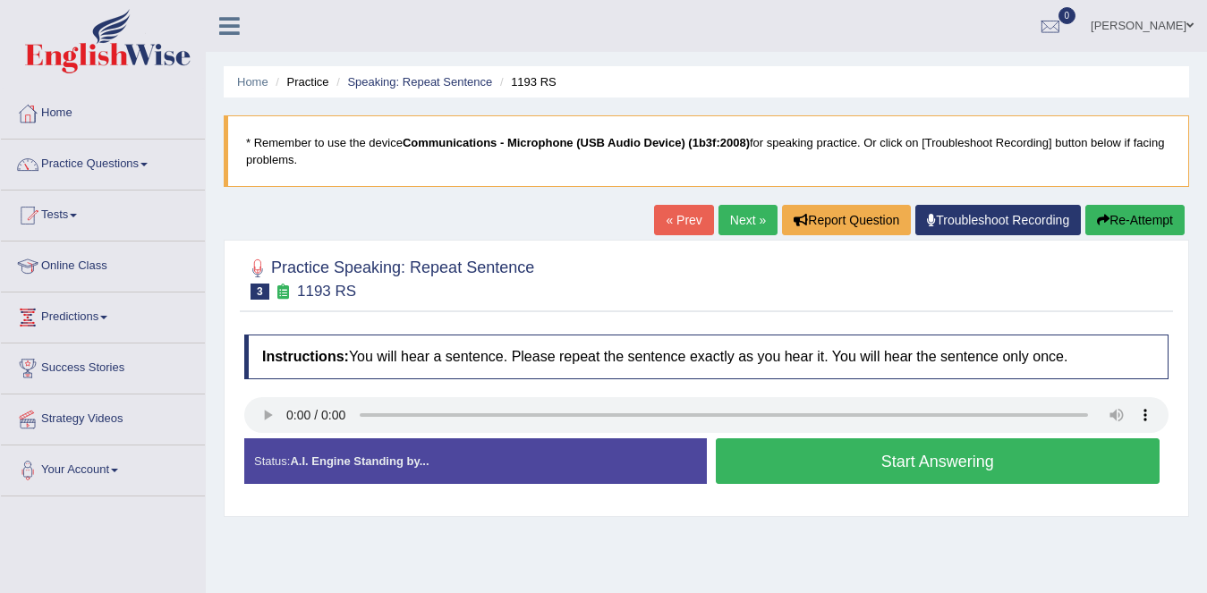
click at [842, 449] on button "Start Answering" at bounding box center [938, 461] width 445 height 46
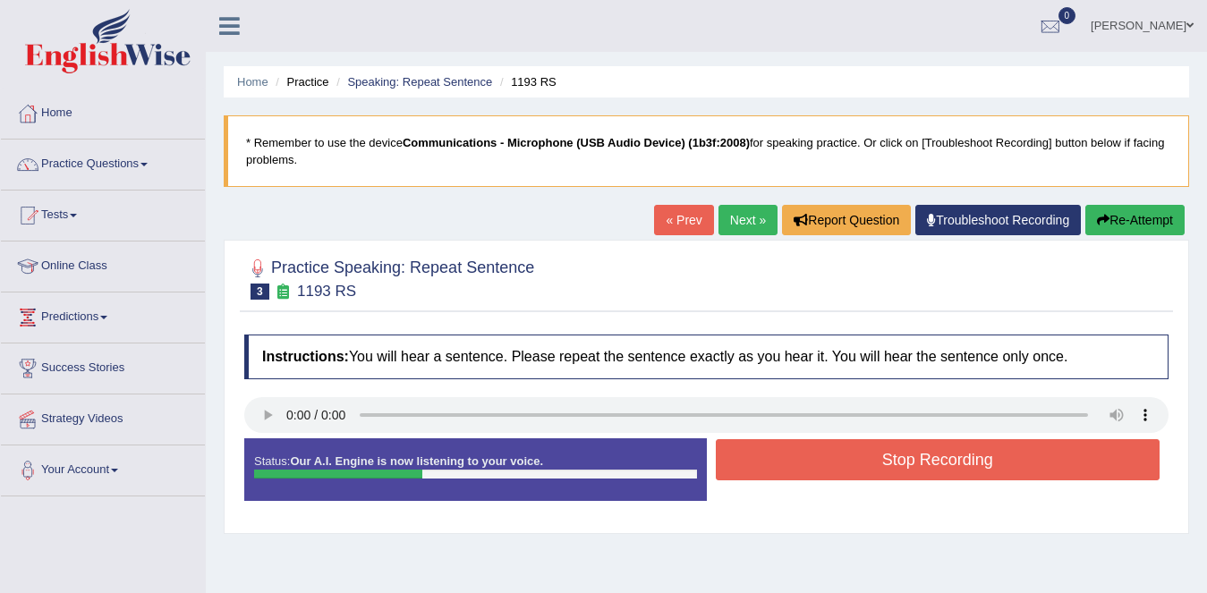
click at [842, 449] on button "Stop Recording" at bounding box center [938, 459] width 445 height 41
